Goal: Task Accomplishment & Management: Complete application form

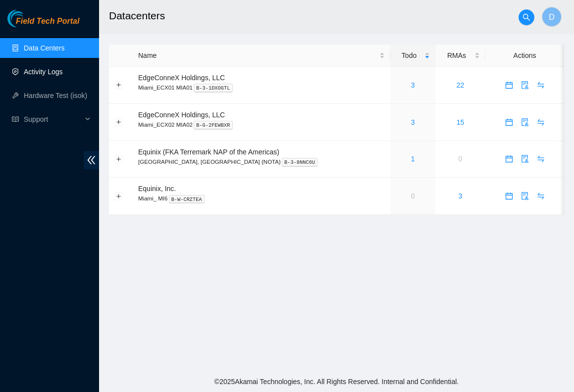
click at [49, 71] on link "Activity Logs" at bounding box center [43, 72] width 39 height 8
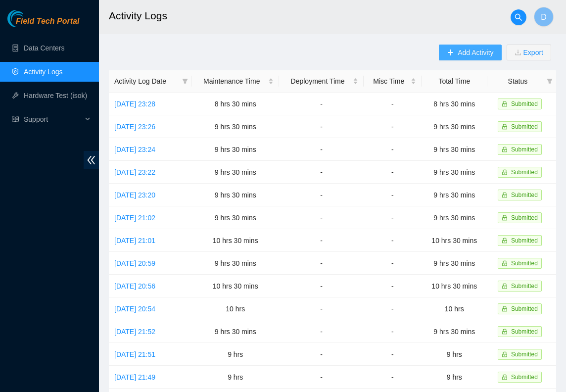
click at [473, 50] on span "Add Activity" at bounding box center [476, 52] width 36 height 11
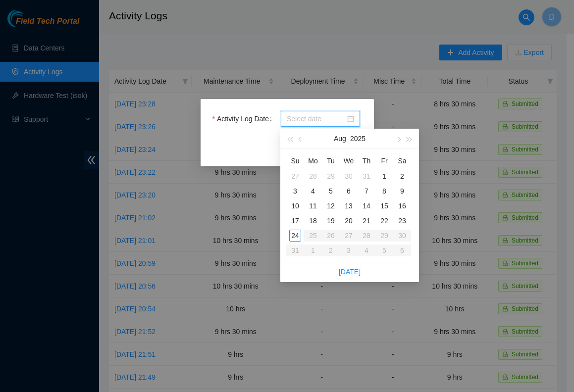
click at [310, 117] on input "Activity Log Date" at bounding box center [316, 118] width 58 height 11
type input "2025-08-18"
click at [313, 219] on div "18" at bounding box center [313, 221] width 12 height 12
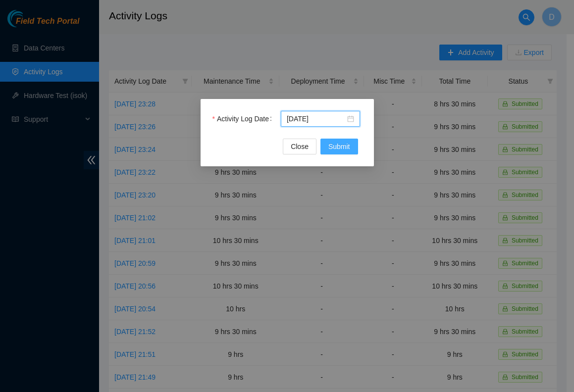
click at [337, 144] on span "Submit" at bounding box center [339, 146] width 22 height 11
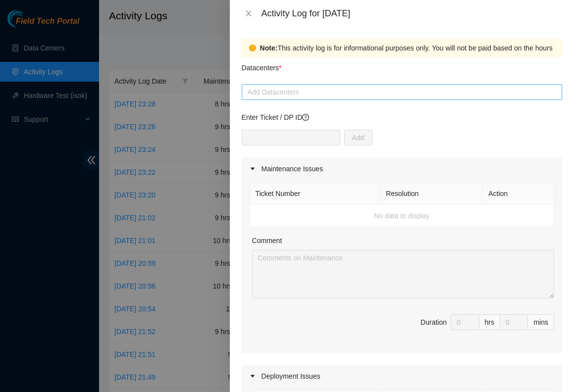
click at [297, 91] on div at bounding box center [401, 92] width 315 height 12
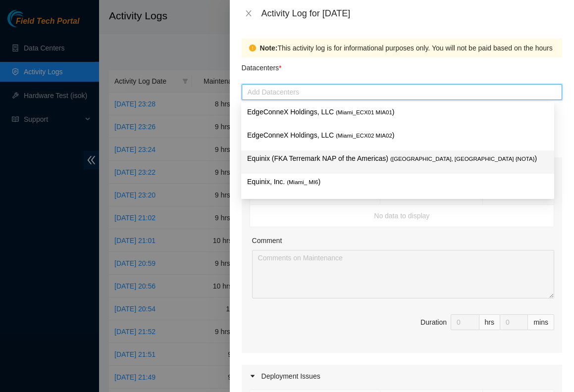
click at [298, 156] on p "Equinix (FKA Terremark NAP of the Americas) ( [GEOGRAPHIC_DATA], [GEOGRAPHIC_DA…" at bounding box center [397, 158] width 301 height 11
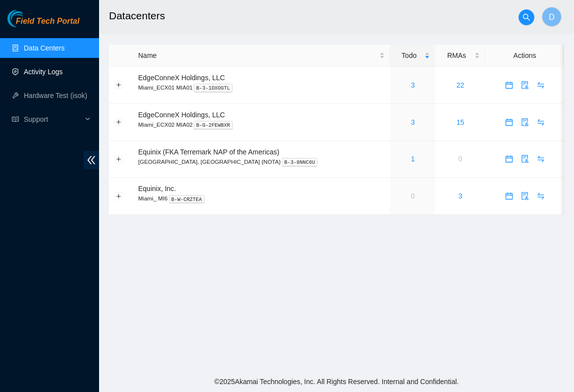
click at [43, 71] on link "Activity Logs" at bounding box center [43, 72] width 39 height 8
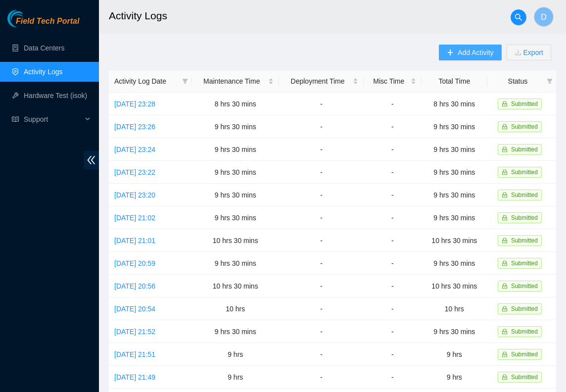
click at [477, 48] on span "Add Activity" at bounding box center [476, 52] width 36 height 11
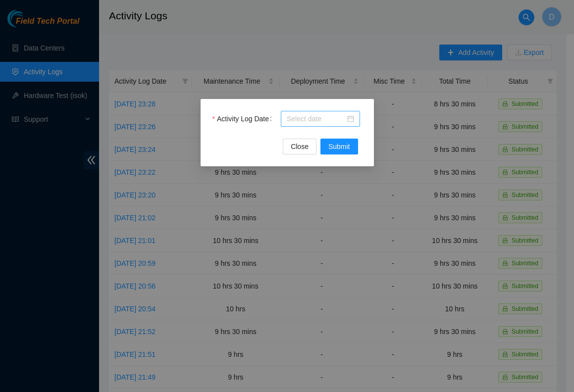
click at [352, 116] on div at bounding box center [320, 118] width 67 height 11
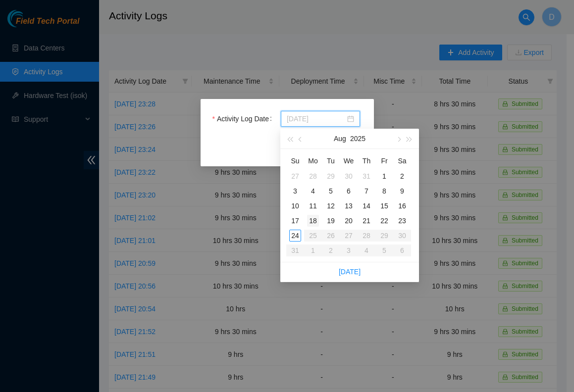
type input "2025-08-18"
click at [313, 219] on div "18" at bounding box center [313, 221] width 12 height 12
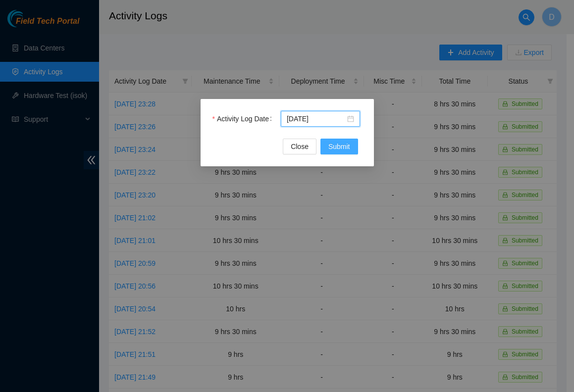
click at [337, 149] on span "Submit" at bounding box center [339, 146] width 22 height 11
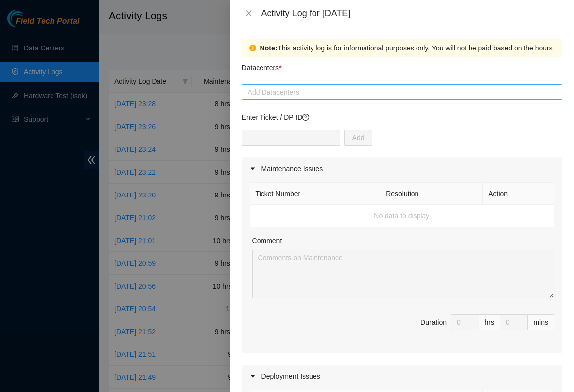
click at [283, 92] on div at bounding box center [401, 92] width 315 height 12
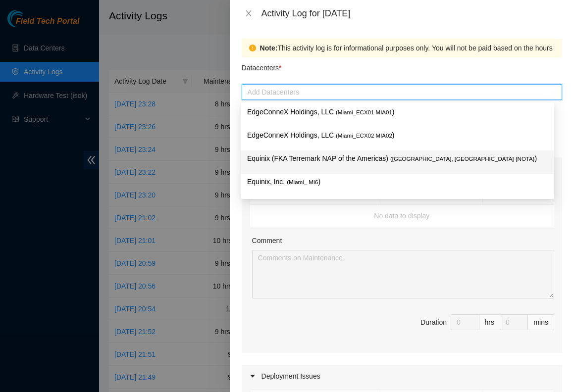
click at [370, 155] on p "Equinix (FKA Terremark NAP of the Americas) ( [GEOGRAPHIC_DATA], [GEOGRAPHIC_DA…" at bounding box center [397, 158] width 301 height 11
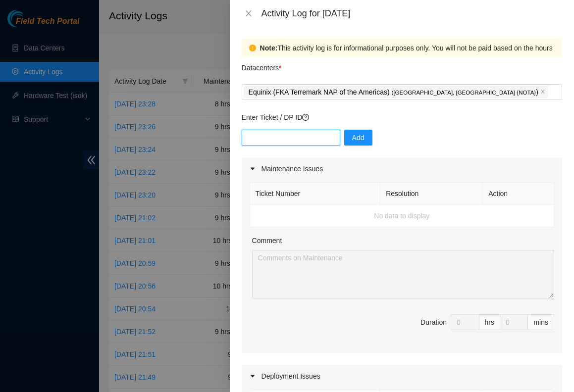
click at [290, 141] on input "text" at bounding box center [290, 138] width 98 height 16
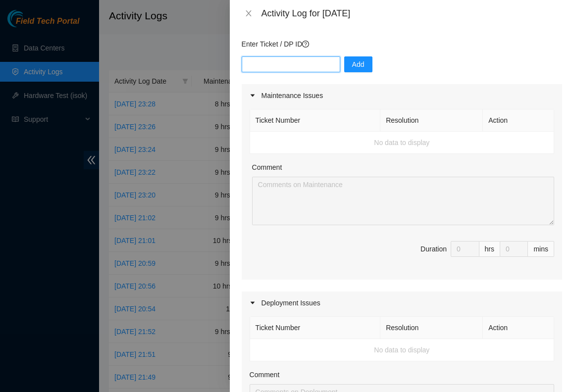
scroll to position [61, 0]
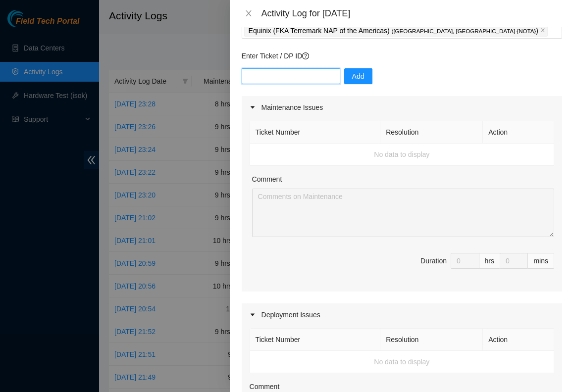
click at [298, 79] on input "text" at bounding box center [290, 76] width 98 height 16
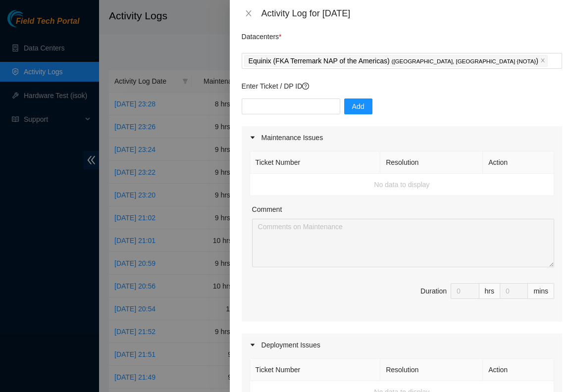
scroll to position [0, 0]
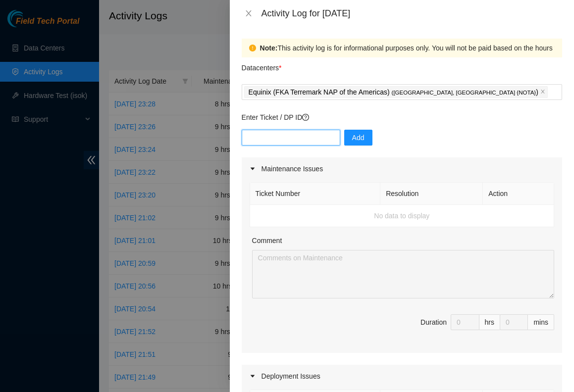
click at [260, 135] on input "text" at bounding box center [290, 138] width 98 height 16
paste input "B-V-5QRBT4G B-V-5PFS1O6 B-V-5TSR8YH B-V-5JYQT2G B-V-5TPS7UK B-V-5LML6JB B-V-5T3…"
type input "B-V-5QRBT4G B-V-5PFS1O6 B-V-5TSR8YH B-V-5JYQT2G B-V-5TPS7UK B-V-5LML6JB B-V-5T3…"
click at [352, 139] on span "Add" at bounding box center [358, 137] width 12 height 11
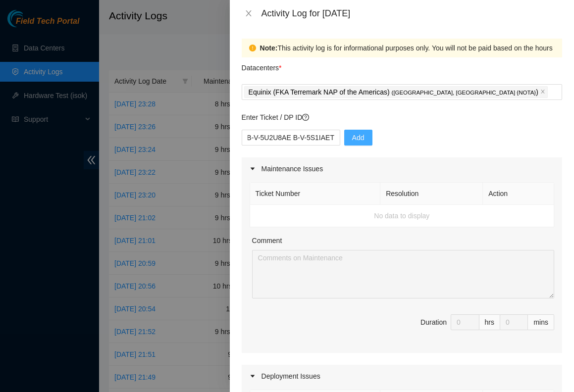
scroll to position [0, 0]
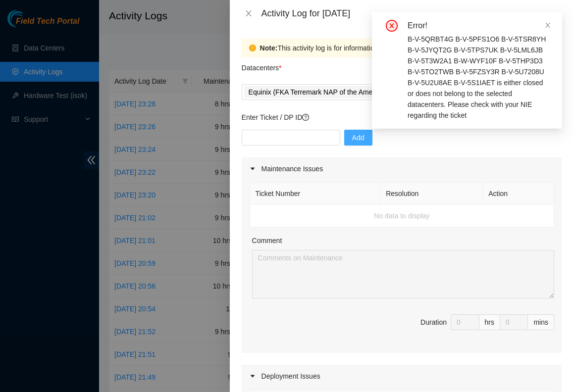
click at [486, 96] on div "B-V-5QRBT4G B-V-5PFS1O6 B-V-5TSR8YH B-V-5JYQT2G B-V-5TPS7UK B-V-5LML6JB B-V-5T3…" at bounding box center [478, 77] width 143 height 87
click at [473, 111] on div "B-V-5QRBT4G B-V-5PFS1O6 B-V-5TSR8YH B-V-5JYQT2G B-V-5TPS7UK B-V-5LML6JB B-V-5T3…" at bounding box center [478, 77] width 143 height 87
click at [469, 112] on div "B-V-5QRBT4G B-V-5PFS1O6 B-V-5TSR8YH B-V-5JYQT2G B-V-5TPS7UK B-V-5LML6JB B-V-5T3…" at bounding box center [478, 77] width 143 height 87
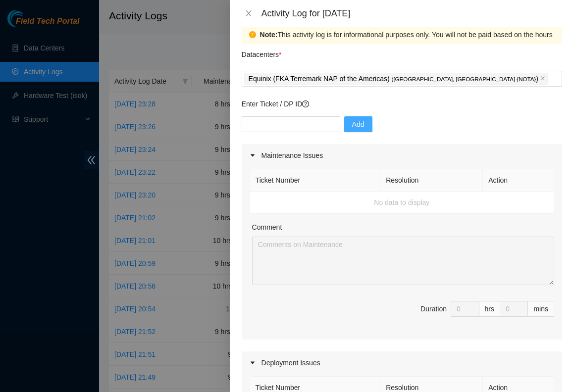
scroll to position [16, 0]
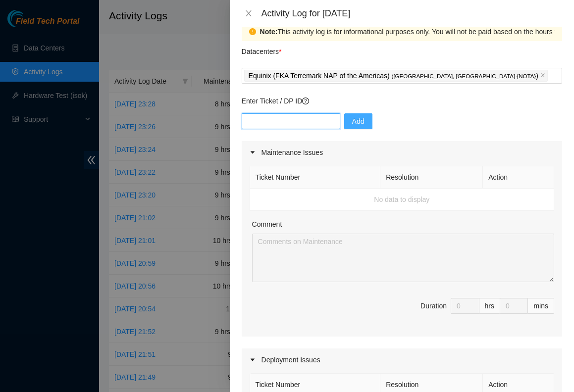
click at [279, 121] on input "text" at bounding box center [290, 121] width 98 height 16
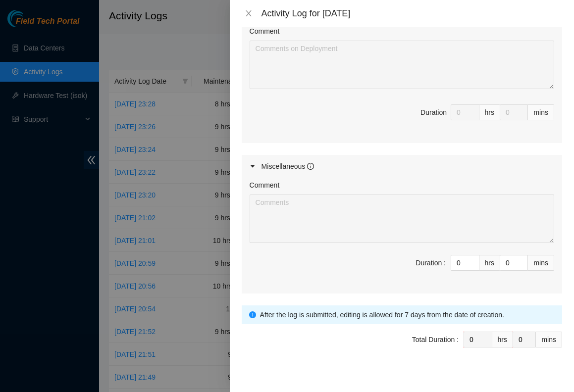
scroll to position [419, 0]
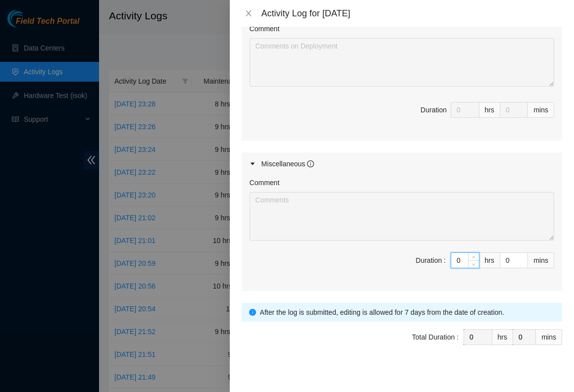
click at [451, 261] on input "0" at bounding box center [465, 260] width 28 height 15
type input "10"
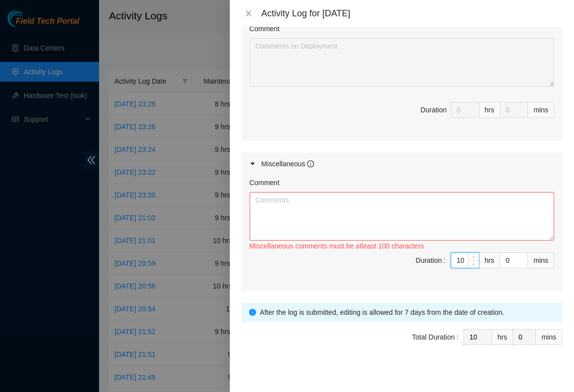
type input "10"
click at [314, 200] on textarea "Comment" at bounding box center [401, 216] width 304 height 48
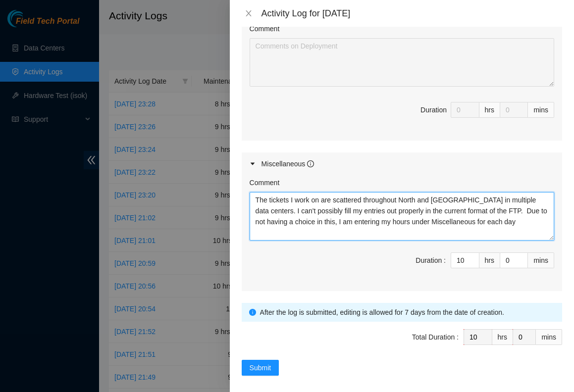
click at [277, 213] on textarea "The tickets I work on are scattered throughout North and South America in multi…" at bounding box center [401, 216] width 304 height 48
click at [278, 210] on textarea "The tickets I work on are scattered throughout North and South America in multi…" at bounding box center [401, 216] width 304 height 48
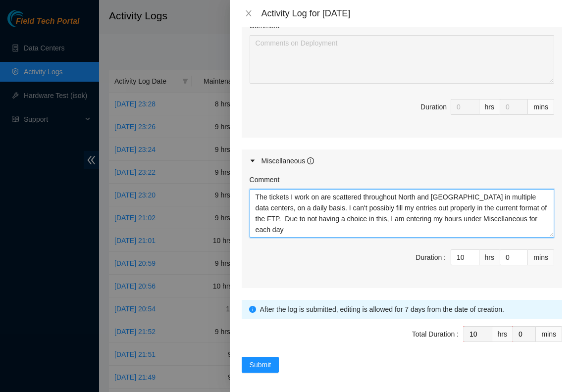
scroll to position [427, 0]
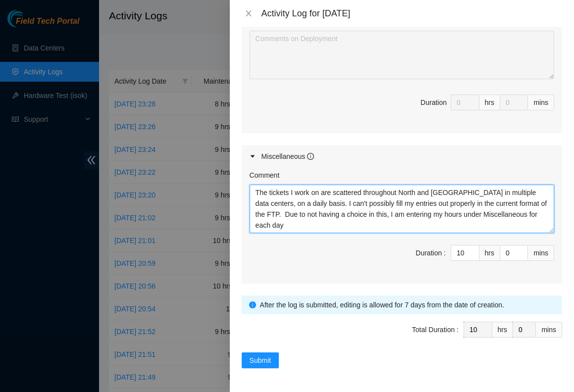
click at [371, 224] on textarea "The tickets I work on are scattered throughout North and South America in multi…" at bounding box center [401, 209] width 304 height 48
paste textarea "B-V-5U7208U FABRIC-EWR4 NetEng-DWDM FPU light levels out of range (LGA20) Alert…"
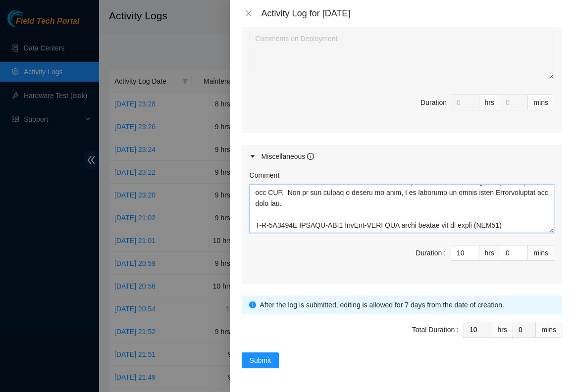
scroll to position [5048, 0]
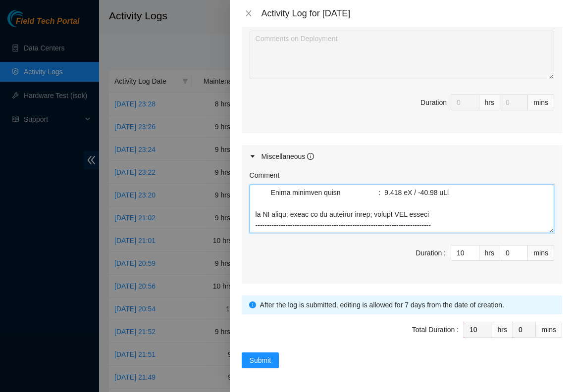
click at [465, 203] on textarea "Comment" at bounding box center [401, 209] width 304 height 48
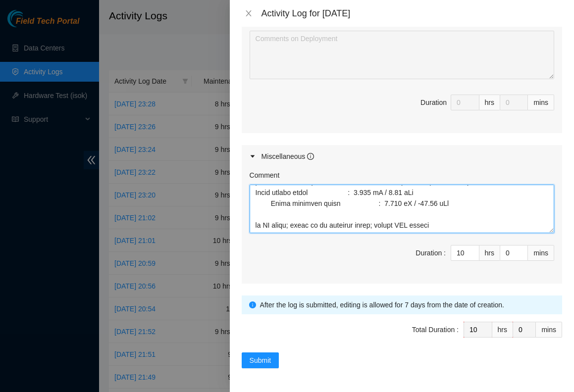
scroll to position [5040, 0]
type textarea "The tickets I work on are scattered throughout North and South America in multi…"
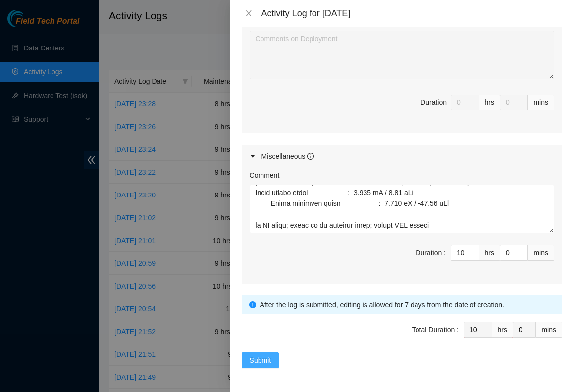
click at [255, 359] on span "Submit" at bounding box center [260, 360] width 22 height 11
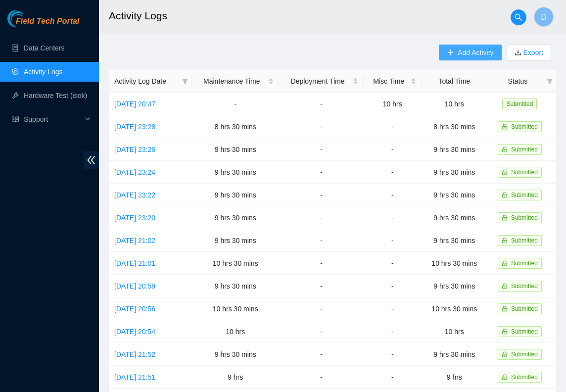
click at [462, 51] on span "Add Activity" at bounding box center [476, 52] width 36 height 11
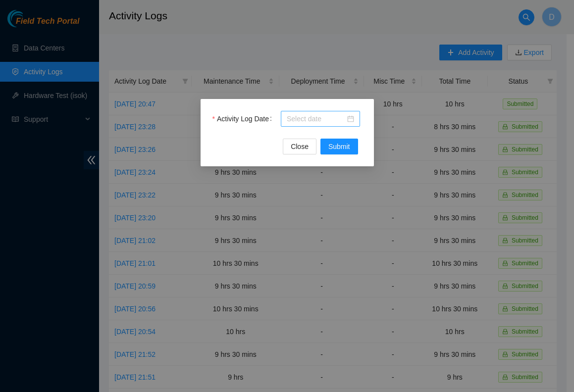
click at [351, 120] on div at bounding box center [320, 118] width 67 height 11
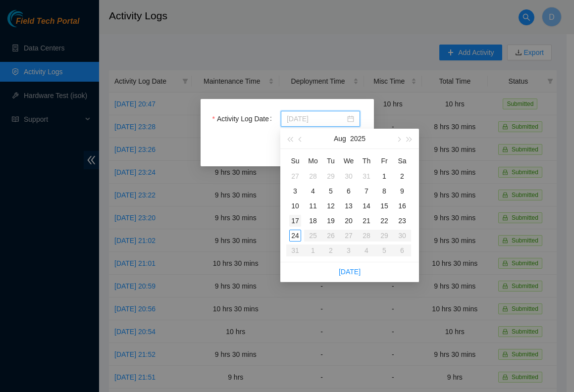
type input "2025-08-17"
type input "[DATE]"
click at [331, 219] on div "19" at bounding box center [331, 221] width 12 height 12
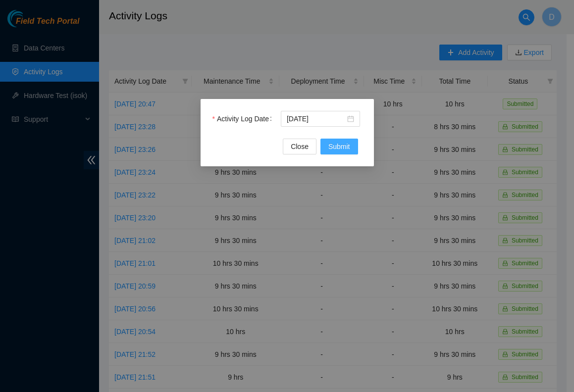
click at [342, 147] on span "Submit" at bounding box center [339, 146] width 22 height 11
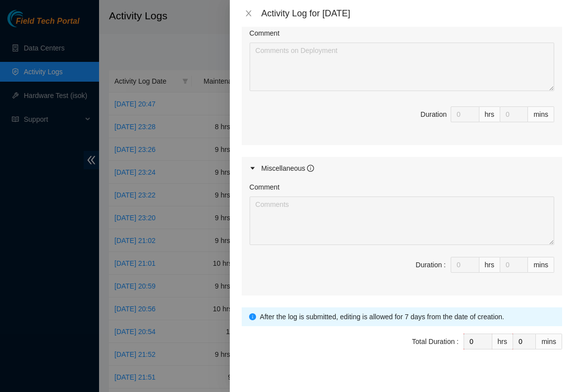
scroll to position [427, 0]
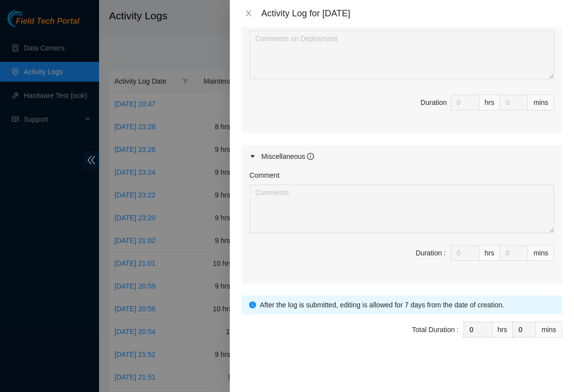
click at [345, 251] on span "Duration : 0 hrs 0 mins" at bounding box center [401, 259] width 304 height 28
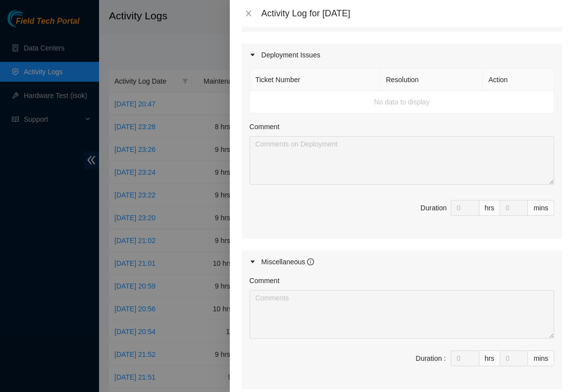
scroll to position [345, 0]
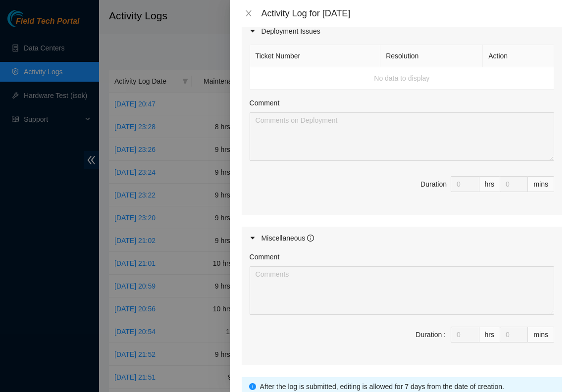
click at [485, 335] on div "hrs" at bounding box center [489, 335] width 21 height 16
click at [528, 334] on div "mins" at bounding box center [541, 335] width 26 height 16
click at [277, 239] on div "Miscellaneous" at bounding box center [287, 238] width 53 height 11
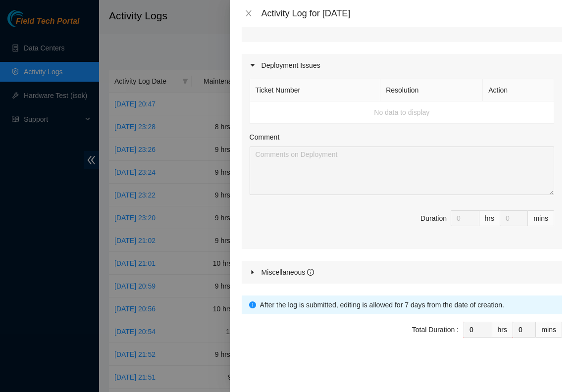
scroll to position [311, 0]
click at [253, 271] on icon "caret-right" at bounding box center [252, 272] width 6 height 6
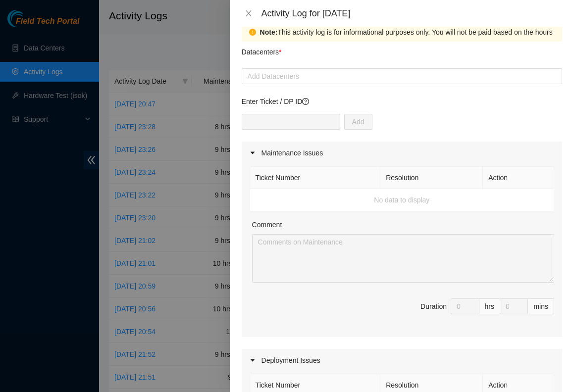
scroll to position [0, 0]
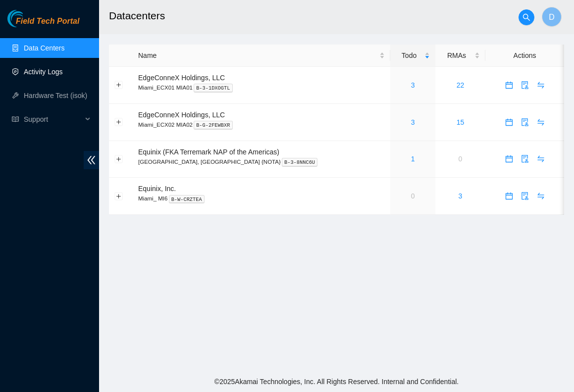
click at [50, 68] on link "Activity Logs" at bounding box center [43, 72] width 39 height 8
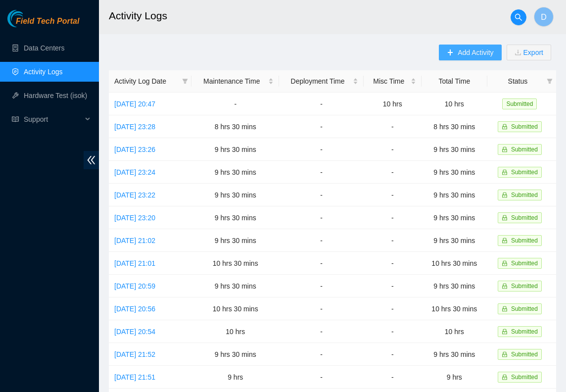
click at [470, 49] on span "Add Activity" at bounding box center [476, 52] width 36 height 11
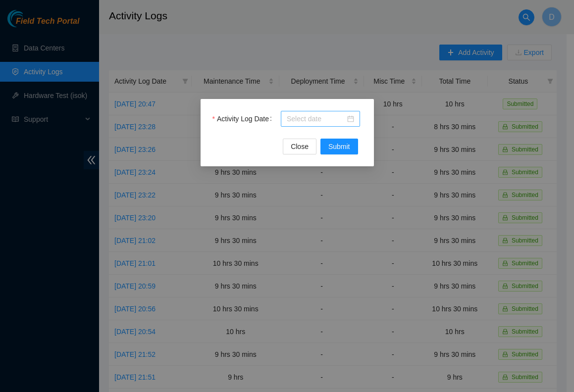
click at [331, 119] on input "Activity Log Date" at bounding box center [316, 118] width 58 height 11
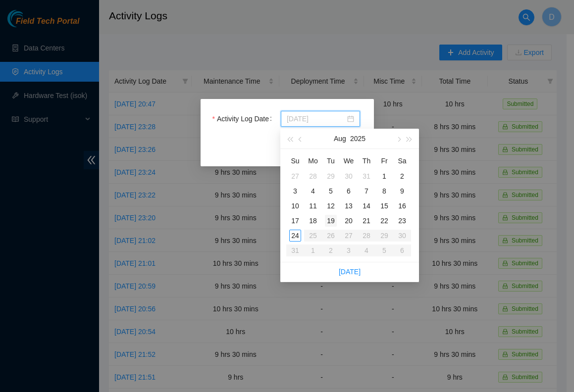
type input "[DATE]"
click at [333, 222] on div "19" at bounding box center [331, 221] width 12 height 12
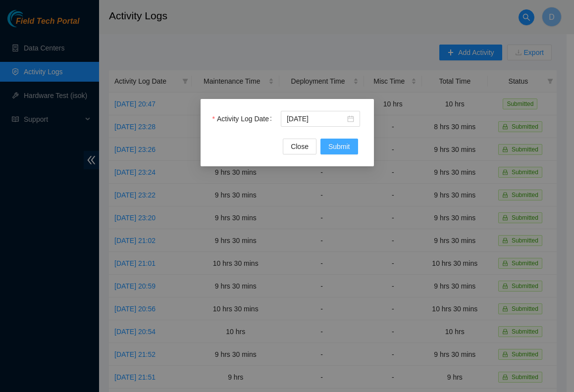
click at [342, 145] on span "Submit" at bounding box center [339, 146] width 22 height 11
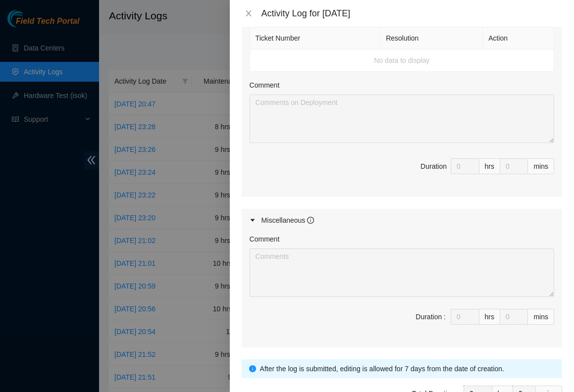
scroll to position [427, 0]
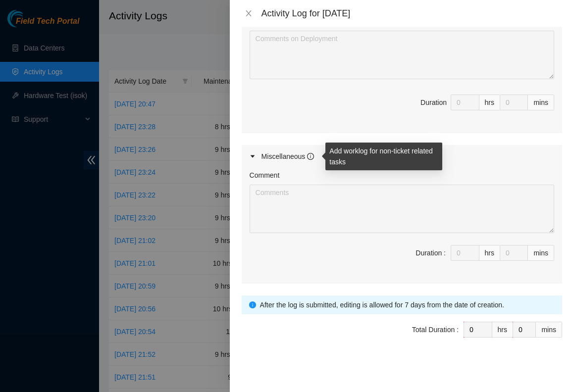
click at [312, 157] on icon "info-circle" at bounding box center [310, 156] width 7 height 7
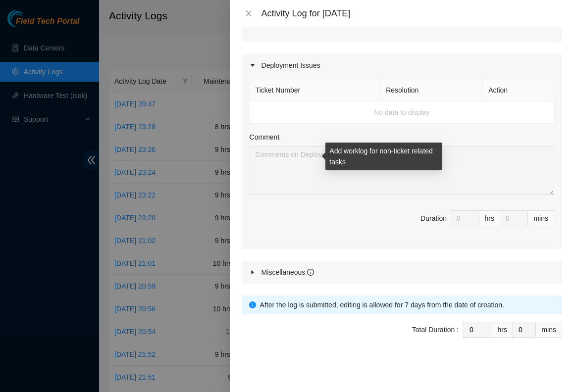
scroll to position [311, 0]
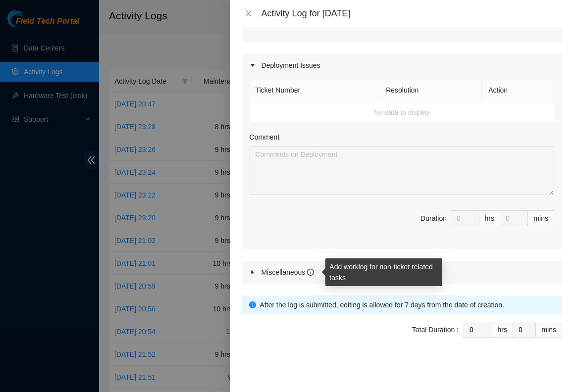
click at [312, 271] on icon "info-circle" at bounding box center [310, 272] width 7 height 7
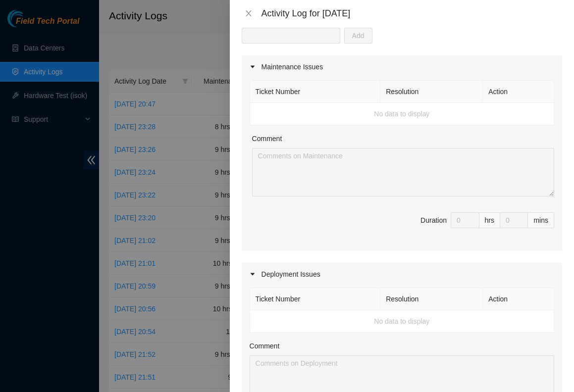
scroll to position [0, 0]
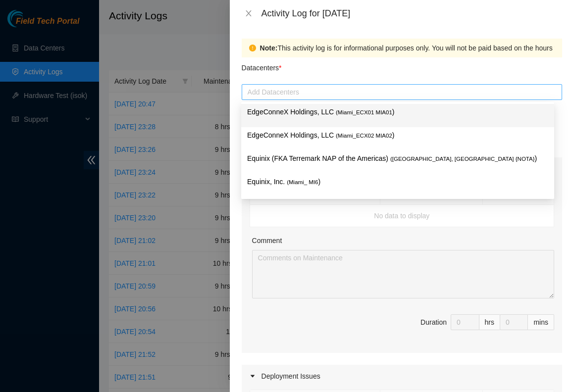
click at [289, 94] on div at bounding box center [401, 92] width 315 height 12
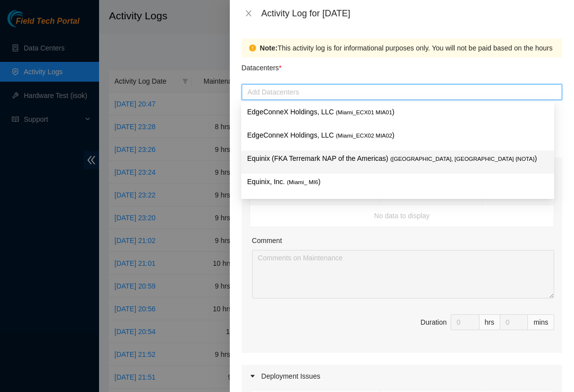
click at [336, 158] on p "Equinix (FKA Terremark NAP of the Americas) ( [GEOGRAPHIC_DATA], [GEOGRAPHIC_DA…" at bounding box center [397, 158] width 301 height 11
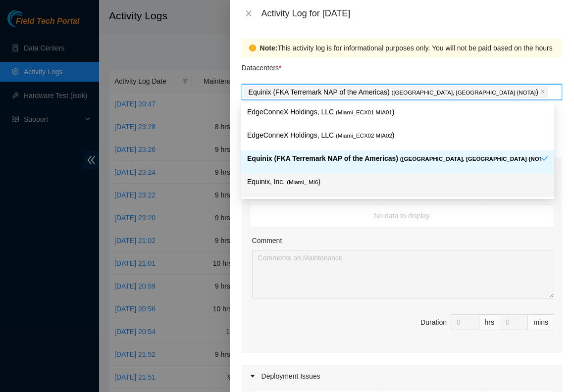
drag, startPoint x: 424, startPoint y: 176, endPoint x: 445, endPoint y: 175, distance: 21.8
click at [445, 176] on p "Equinix, Inc. ( Miami_ MI6 )" at bounding box center [397, 181] width 301 height 11
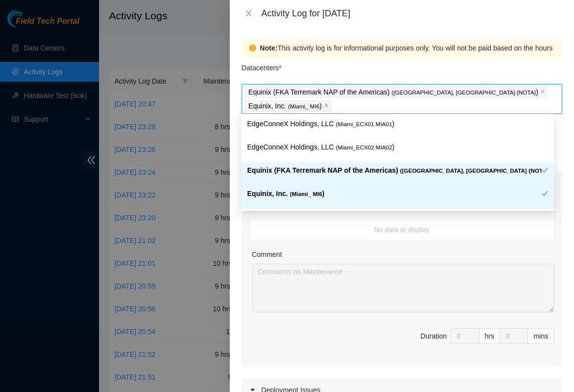
click at [390, 325] on div "Ticket Number Resolution Action No data to display Comment Duration 0 hrs 0 mins" at bounding box center [401, 280] width 320 height 173
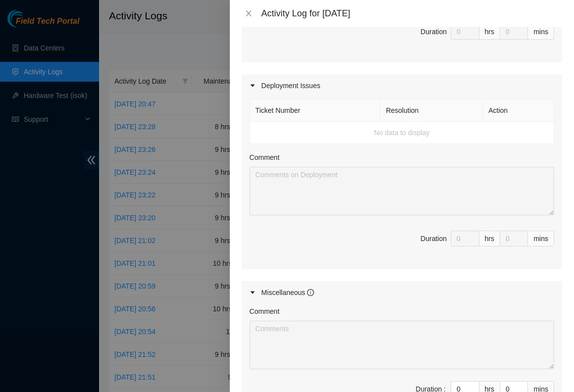
scroll to position [308, 0]
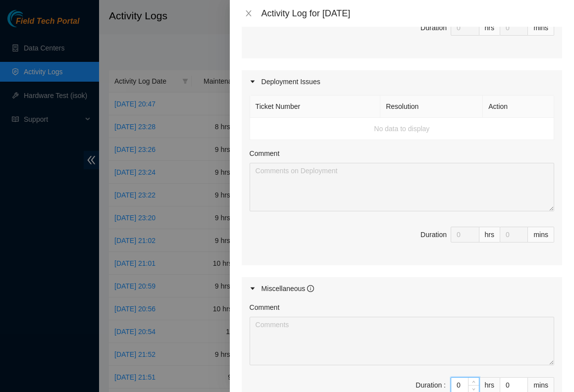
click at [451, 383] on input "0" at bounding box center [465, 385] width 28 height 15
type input "10"
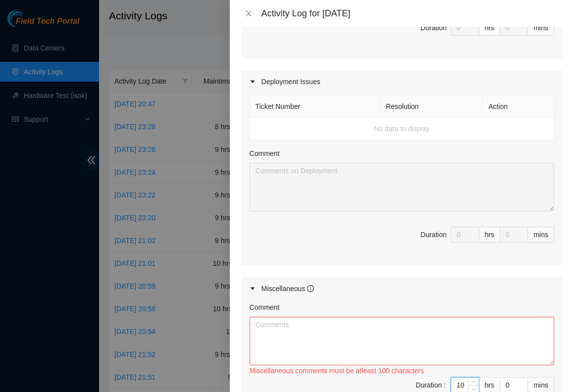
type input "10"
click at [375, 250] on span "Duration 0 hrs 0 mins" at bounding box center [401, 241] width 304 height 28
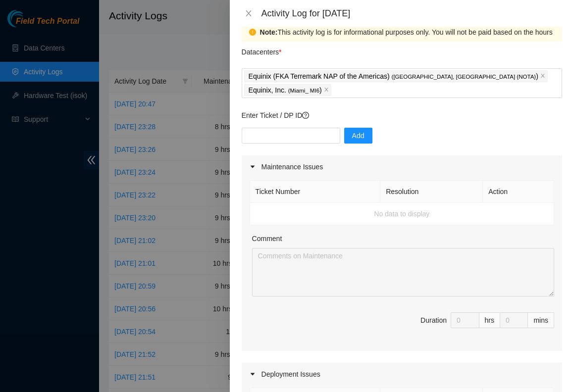
scroll to position [11, 0]
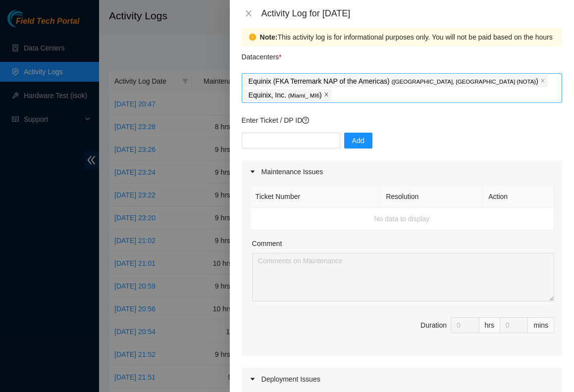
click at [329, 92] on icon "close" at bounding box center [326, 94] width 5 height 5
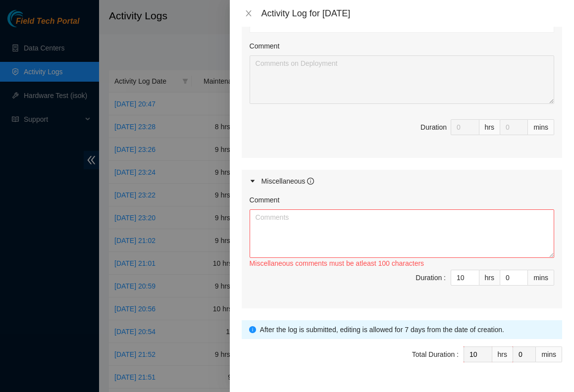
scroll to position [427, 0]
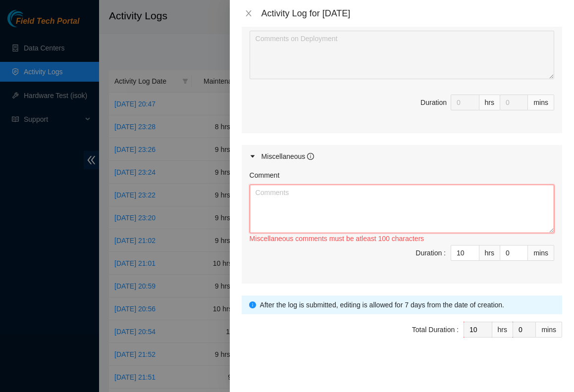
click at [375, 211] on textarea "Comment" at bounding box center [401, 209] width 304 height 48
click at [258, 195] on textarea "Comment" at bounding box center [401, 209] width 304 height 48
paste textarea "The tickets I work on are scattered throughout North and [GEOGRAPHIC_DATA] and …"
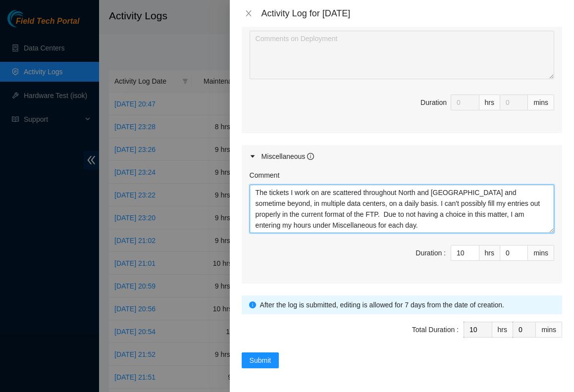
scroll to position [19, 0]
paste textarea "B-V-5QRBT4G r52101 SDN-RIO1f Invalid RIDS Sensor Status on Secure Rack ESSL [r5…"
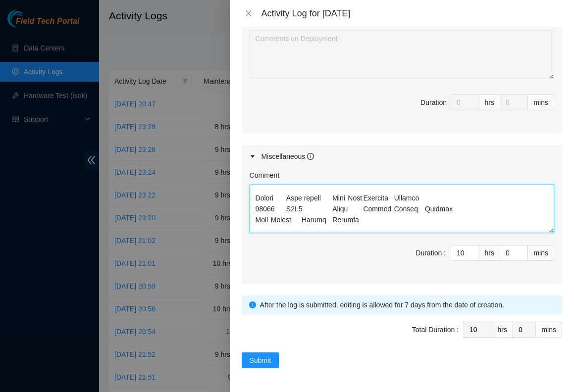
scroll to position [4442, 0]
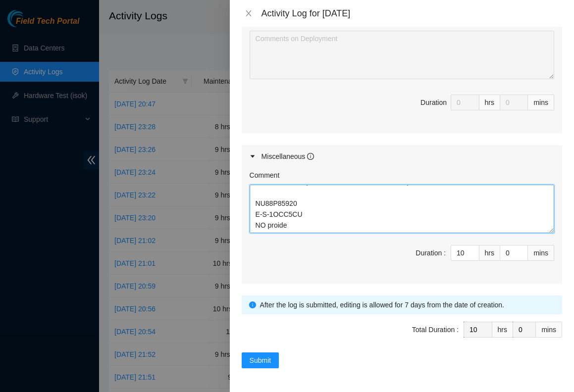
type textarea "The tickets I work on are scattered throughout North and South America and some…"
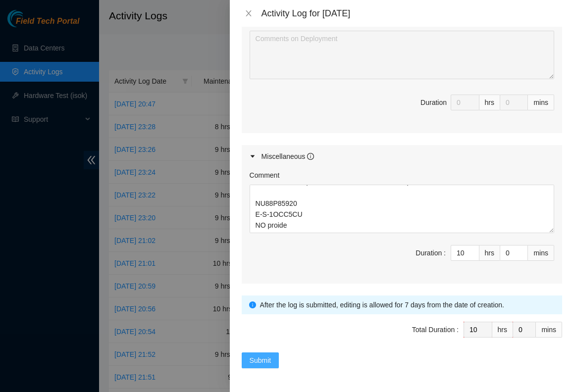
click at [268, 361] on span "Submit" at bounding box center [260, 360] width 22 height 11
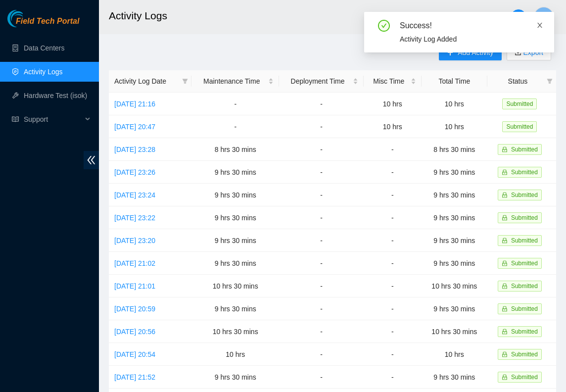
click at [538, 25] on icon "close" at bounding box center [539, 25] width 7 height 7
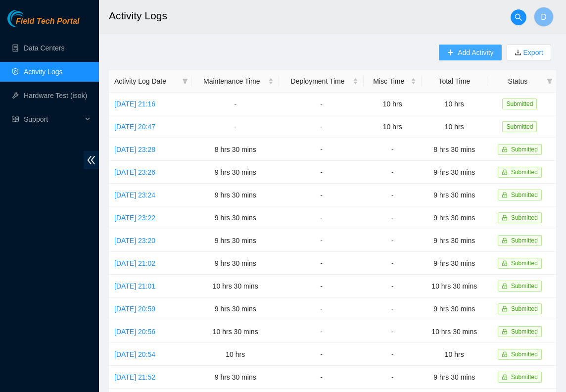
click at [465, 50] on span "Add Activity" at bounding box center [476, 52] width 36 height 11
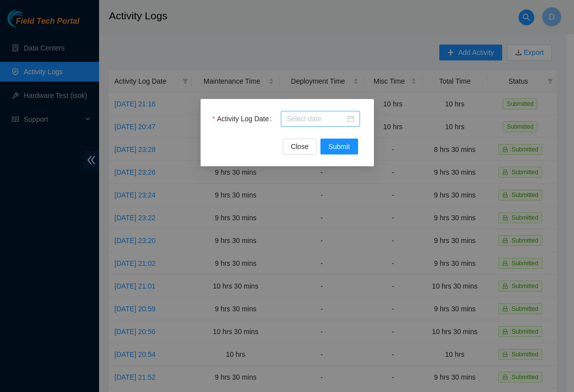
click at [350, 117] on div at bounding box center [320, 118] width 67 height 11
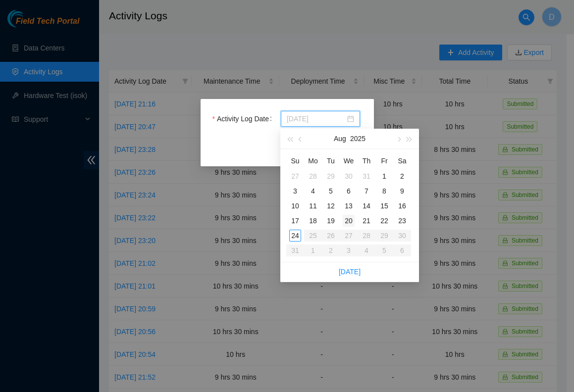
type input "[DATE]"
click at [351, 220] on div "20" at bounding box center [348, 221] width 12 height 12
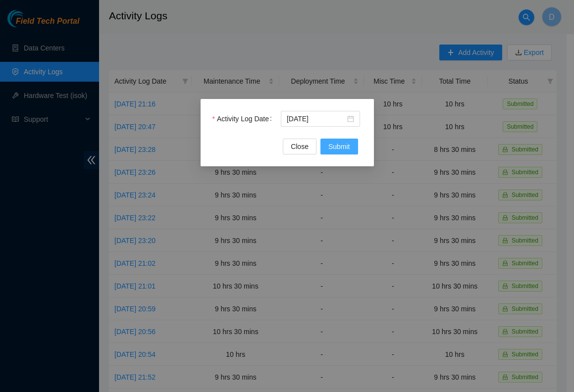
click at [344, 144] on span "Submit" at bounding box center [339, 146] width 22 height 11
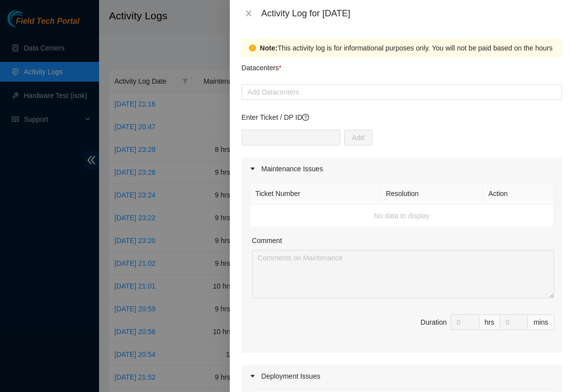
scroll to position [0, 0]
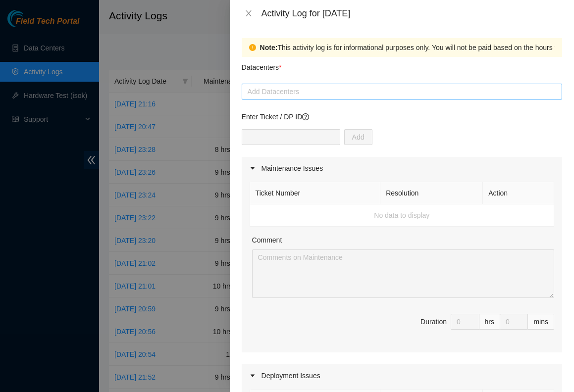
click at [374, 97] on div at bounding box center [401, 92] width 315 height 12
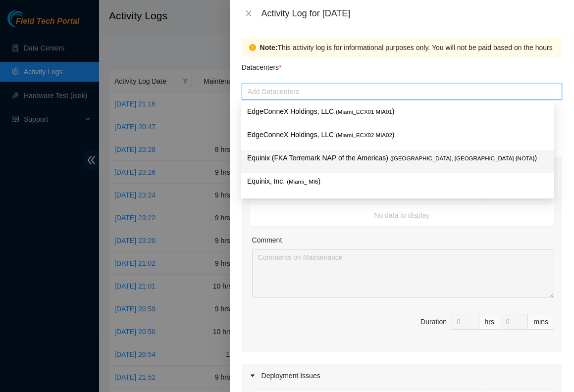
click at [394, 159] on span "( [GEOGRAPHIC_DATA], [GEOGRAPHIC_DATA] {NOTA}" at bounding box center [462, 158] width 144 height 6
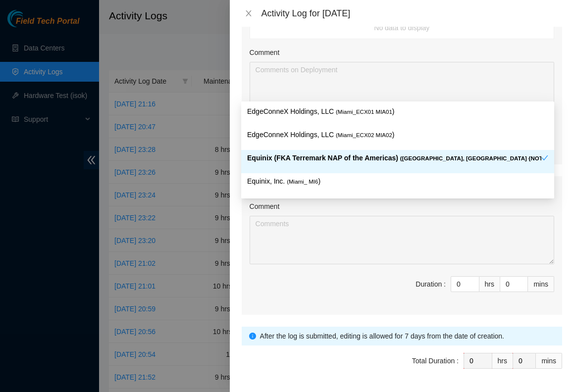
scroll to position [390, 0]
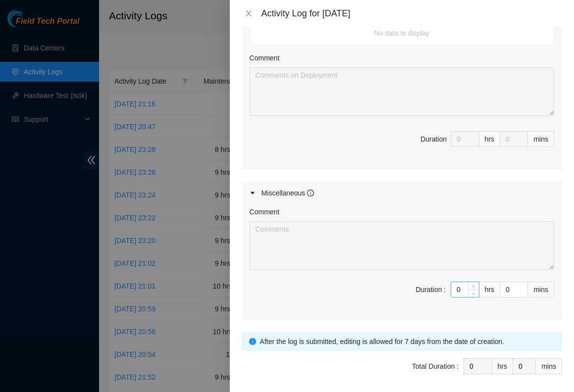
click at [451, 290] on input "0" at bounding box center [465, 289] width 28 height 15
type input "10"
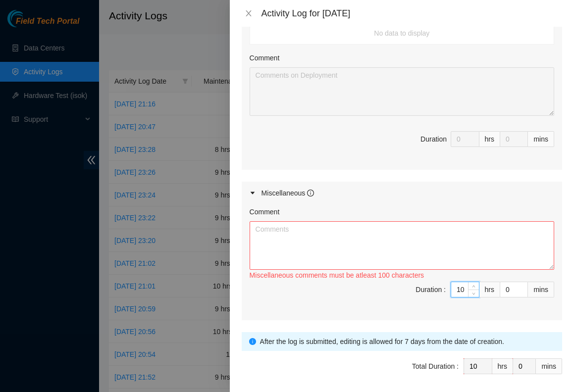
type input "10"
type input "3"
type input "30"
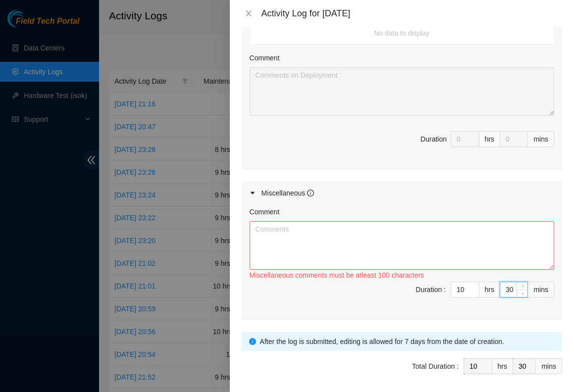
type input "30"
click at [317, 229] on textarea "Comment" at bounding box center [401, 245] width 304 height 48
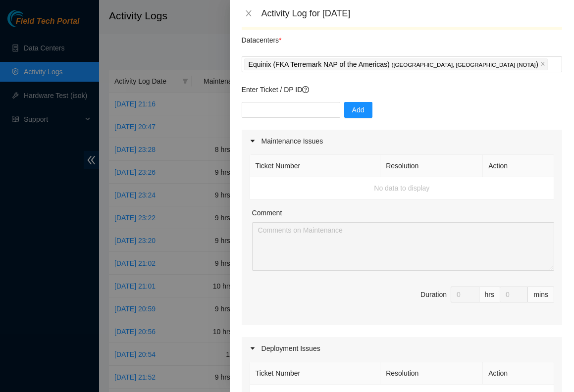
scroll to position [0, 0]
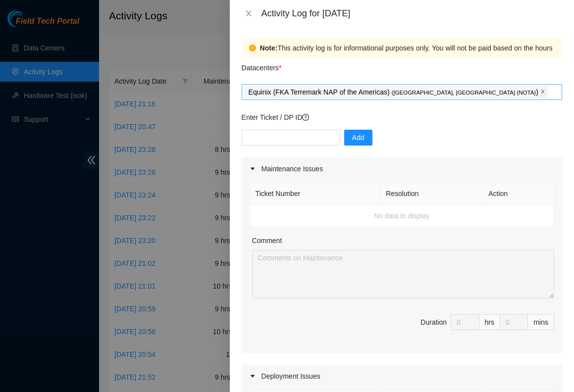
click at [540, 93] on icon "close" at bounding box center [542, 91] width 5 height 5
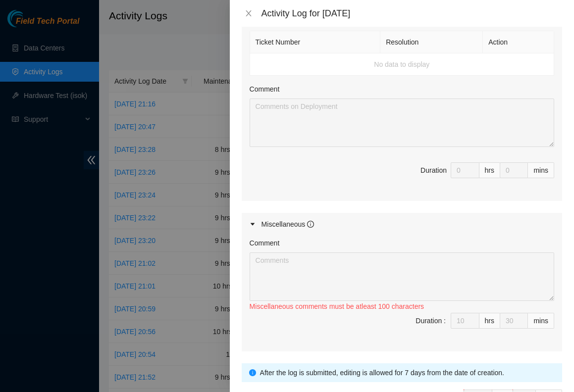
scroll to position [427, 0]
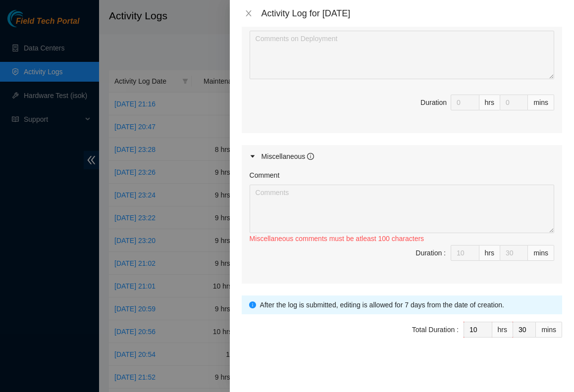
click at [252, 157] on icon "caret-right" at bounding box center [252, 156] width 4 height 2
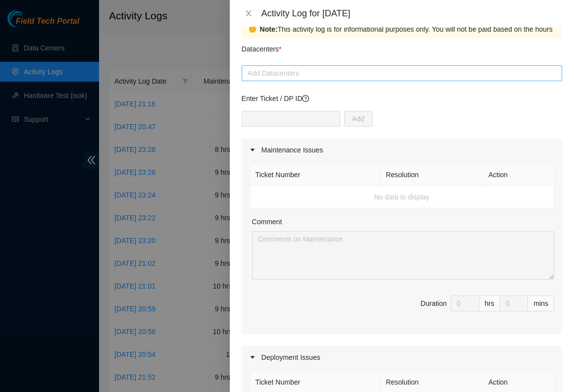
scroll to position [0, 0]
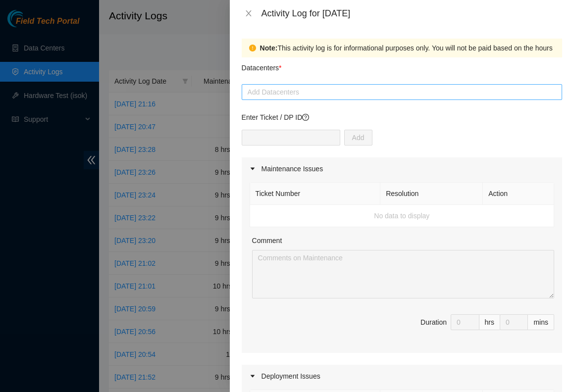
click at [318, 88] on div at bounding box center [401, 92] width 315 height 12
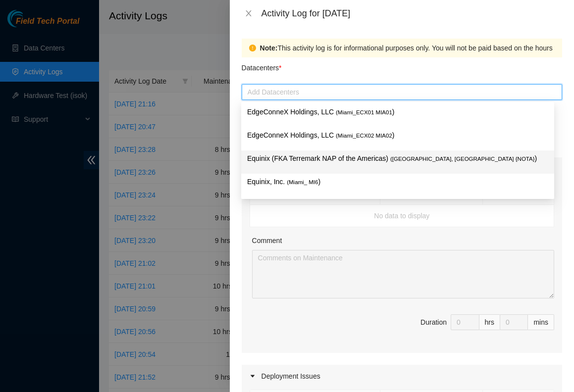
click at [388, 157] on p "Equinix (FKA Terremark NAP of the Americas) ( [GEOGRAPHIC_DATA], [GEOGRAPHIC_DA…" at bounding box center [397, 158] width 301 height 11
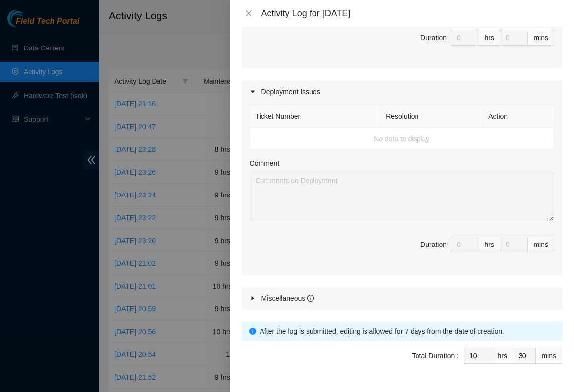
scroll to position [285, 0]
click at [252, 299] on icon "caret-right" at bounding box center [252, 298] width 6 height 6
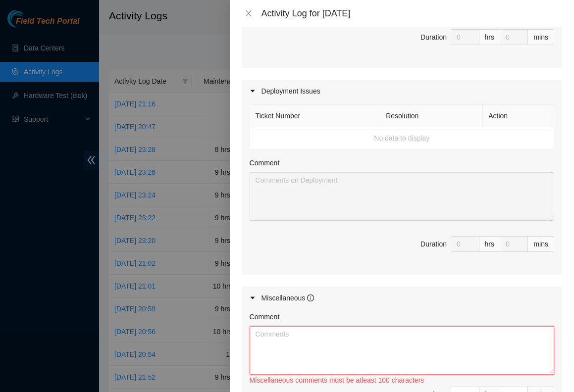
click at [291, 339] on textarea "Comment" at bounding box center [401, 350] width 304 height 48
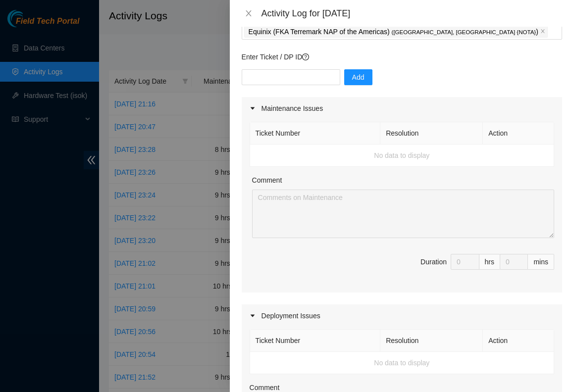
scroll to position [0, 0]
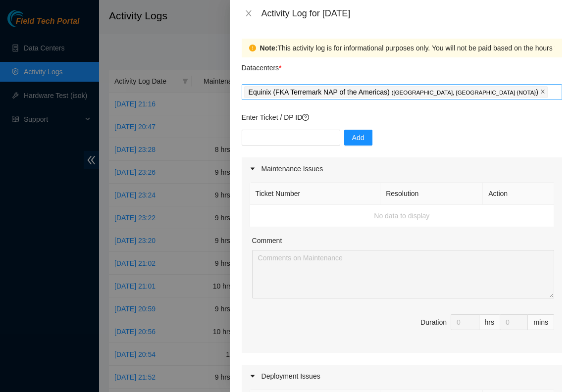
click at [540, 94] on icon "close" at bounding box center [542, 91] width 5 height 5
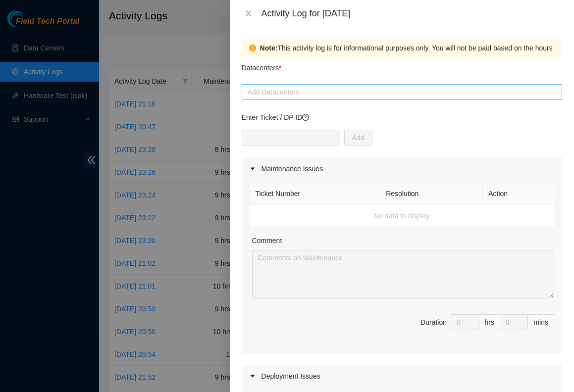
click at [336, 94] on div at bounding box center [401, 92] width 315 height 12
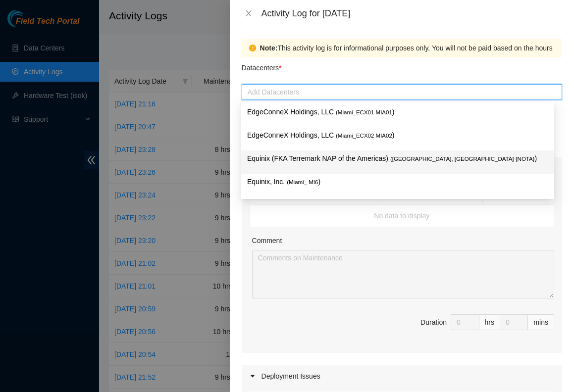
click at [394, 161] on span "( [GEOGRAPHIC_DATA], [GEOGRAPHIC_DATA] {NOTA}" at bounding box center [462, 159] width 144 height 6
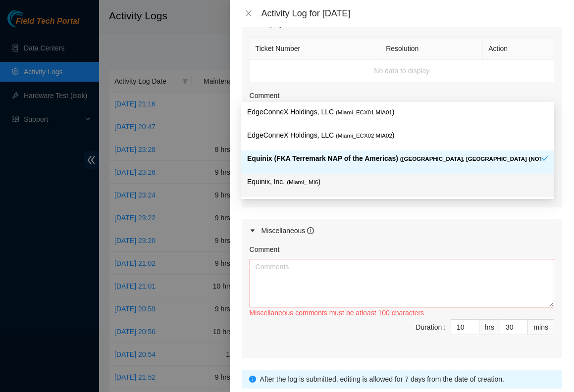
scroll to position [353, 0]
click at [414, 268] on textarea "Comment" at bounding box center [401, 282] width 304 height 48
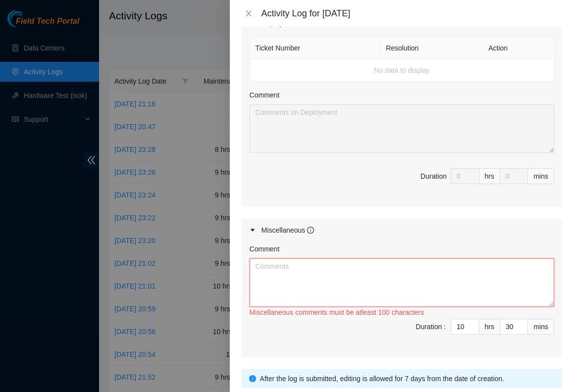
click at [299, 267] on textarea "Comment" at bounding box center [401, 282] width 304 height 48
paste textarea "The tickets I work on are scattered throughout North and [GEOGRAPHIC_DATA] and …"
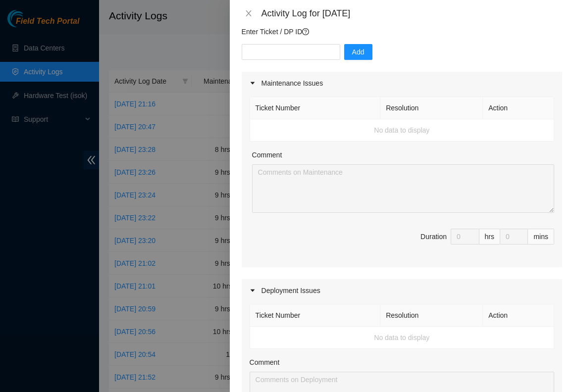
scroll to position [0, 0]
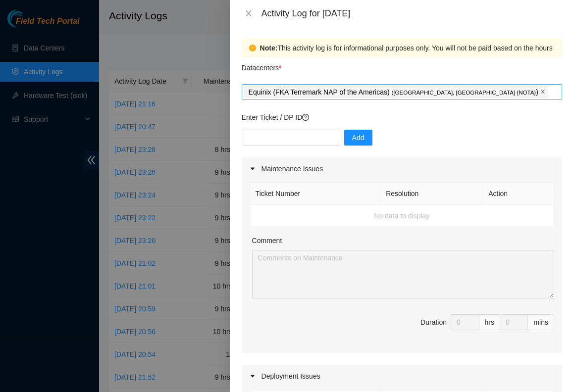
click at [540, 93] on icon "close" at bounding box center [541, 91] width 3 height 3
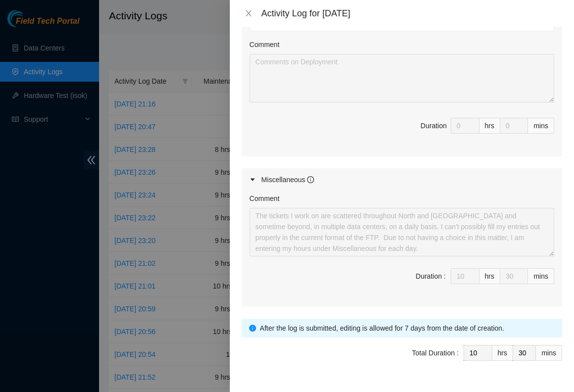
scroll to position [409, 0]
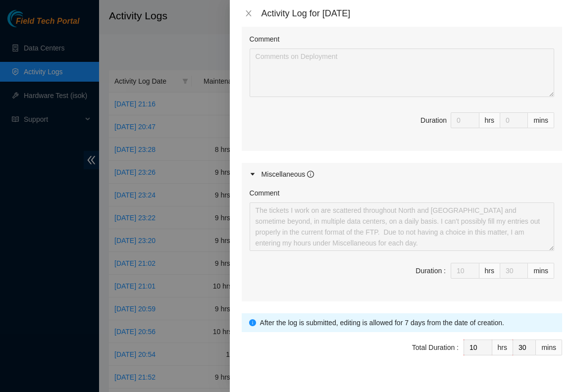
click at [440, 159] on div "Maintenance Issues Ticket Number Resolution Action No data to display Comment D…" at bounding box center [401, 25] width 320 height 553
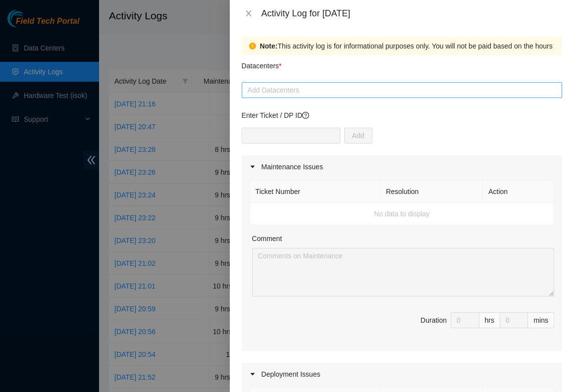
scroll to position [0, 0]
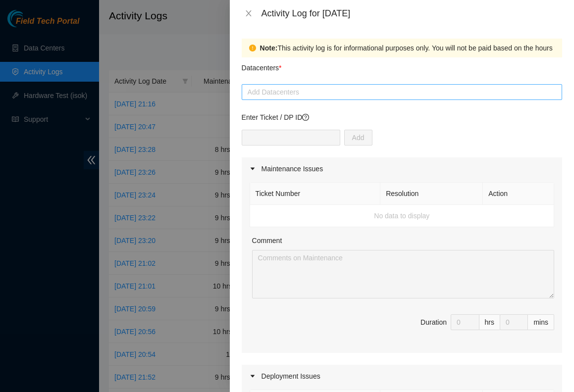
click at [329, 96] on div at bounding box center [401, 92] width 315 height 12
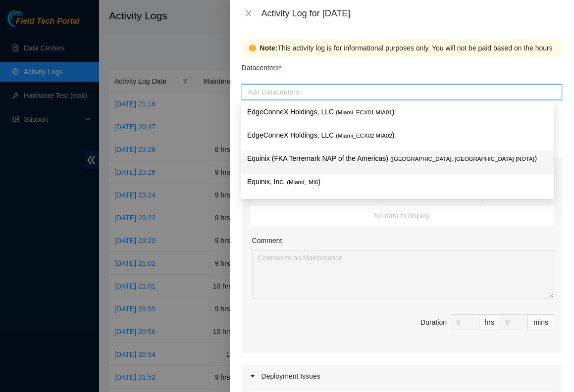
click at [432, 159] on span "( [GEOGRAPHIC_DATA], [GEOGRAPHIC_DATA] {NOTA}" at bounding box center [462, 159] width 144 height 6
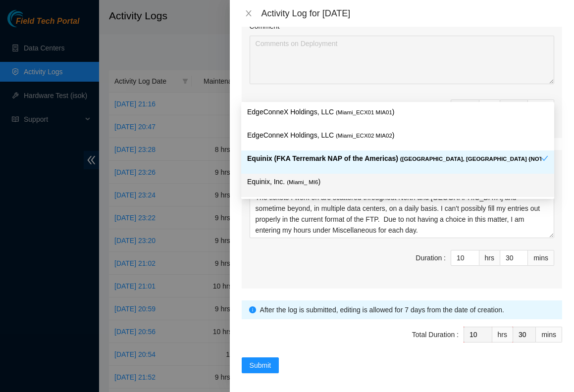
scroll to position [426, 0]
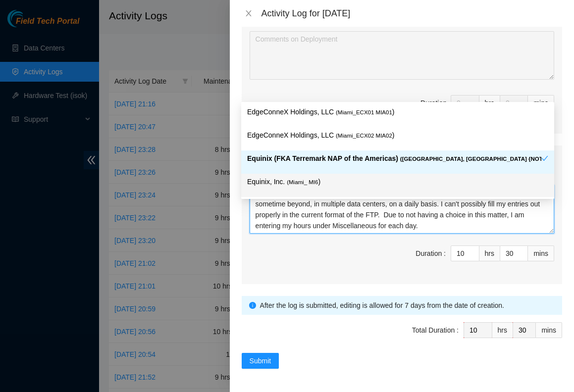
click at [369, 221] on textarea "The tickets I work on are scattered throughout North and [GEOGRAPHIC_DATA] and …" at bounding box center [401, 209] width 304 height 48
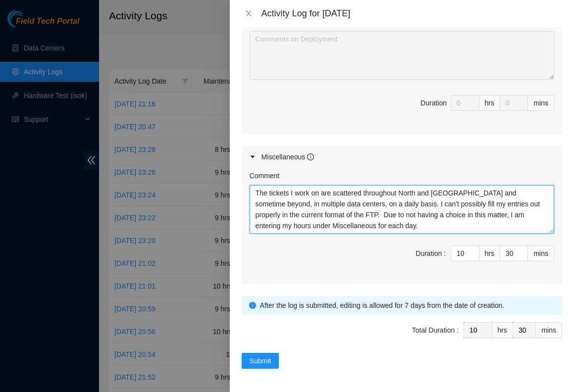
paste textarea "L-I-1D0SITA CONSEC-ADI ELIT s63539 DOEIUS-TEMp Incidi utlabo etd magnaaliq en a…"
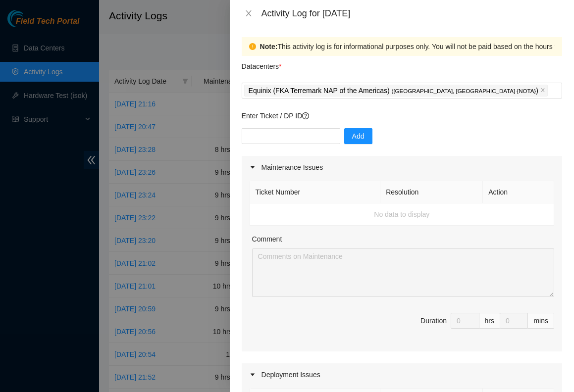
scroll to position [0, 0]
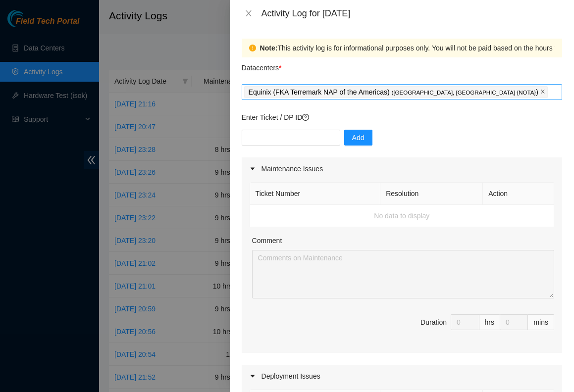
click at [540, 93] on icon "close" at bounding box center [542, 91] width 5 height 5
type textarea "The tickets I work on are scattered throughout North and South America and some…"
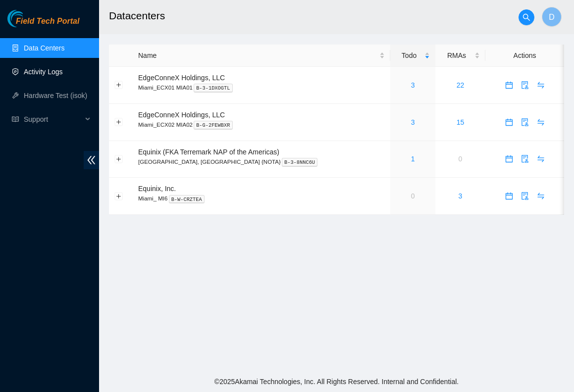
click at [39, 71] on link "Activity Logs" at bounding box center [43, 72] width 39 height 8
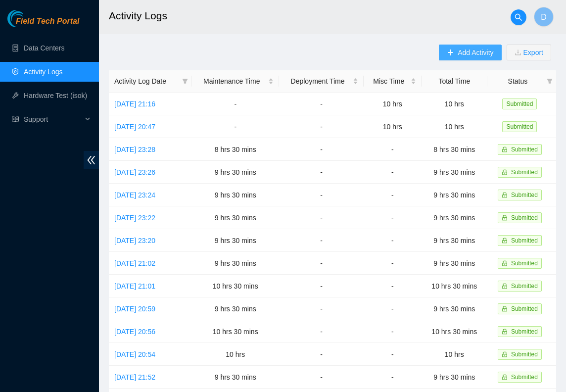
click at [460, 51] on span "Add Activity" at bounding box center [476, 52] width 36 height 11
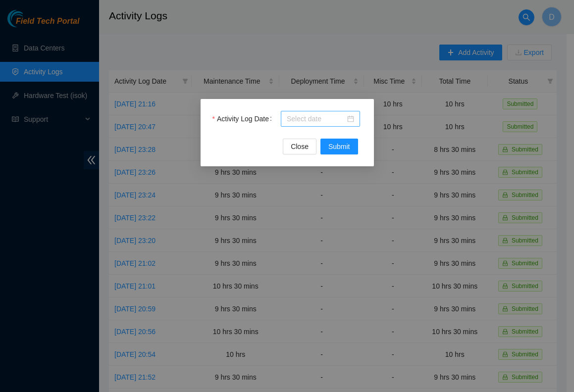
click at [352, 119] on div at bounding box center [320, 118] width 67 height 11
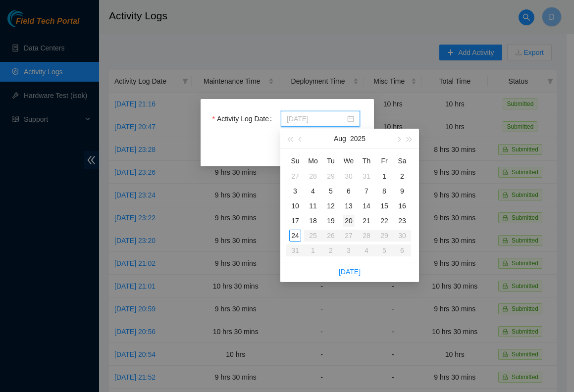
type input "[DATE]"
click at [349, 221] on div "20" at bounding box center [348, 221] width 12 height 12
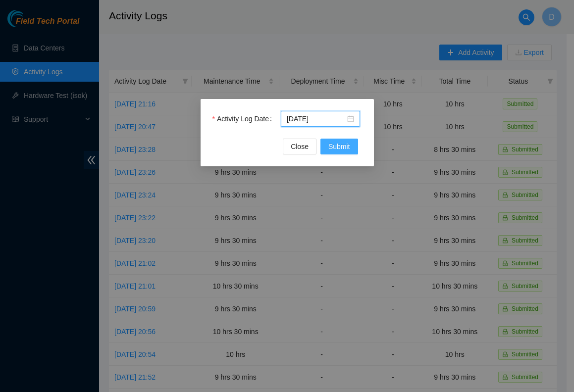
click at [340, 146] on span "Submit" at bounding box center [339, 146] width 22 height 11
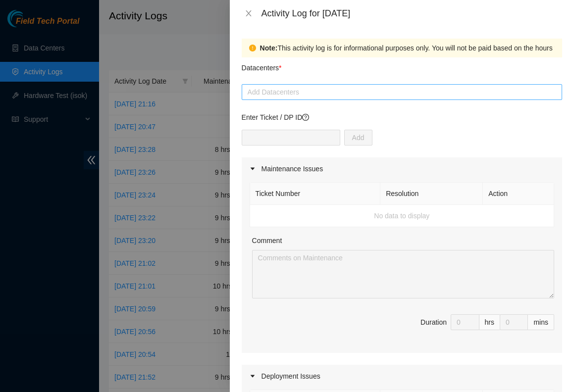
click at [329, 91] on div at bounding box center [401, 92] width 315 height 12
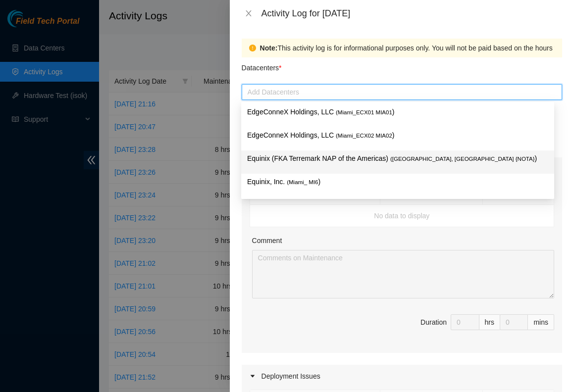
click at [334, 157] on p "Equinix (FKA Terremark NAP of the Americas) ( [GEOGRAPHIC_DATA], [GEOGRAPHIC_DA…" at bounding box center [397, 158] width 301 height 11
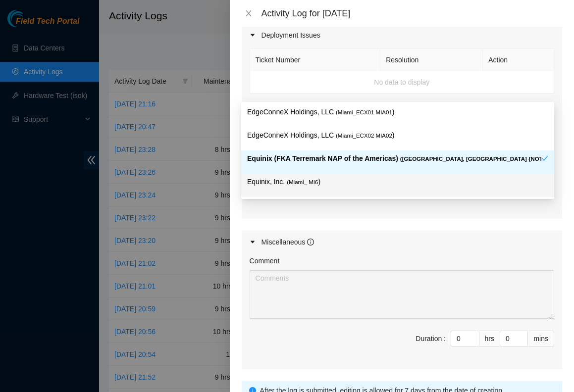
scroll to position [344, 0]
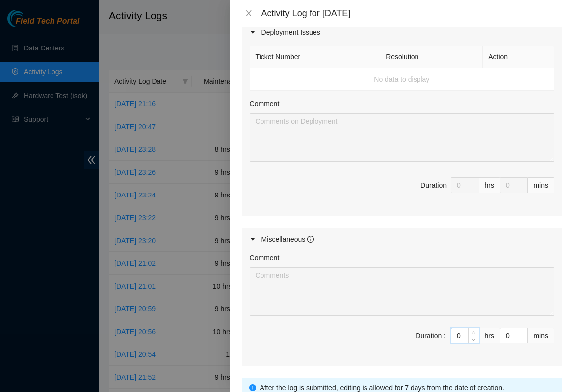
click at [451, 338] on input "0" at bounding box center [465, 335] width 28 height 15
type input "10"
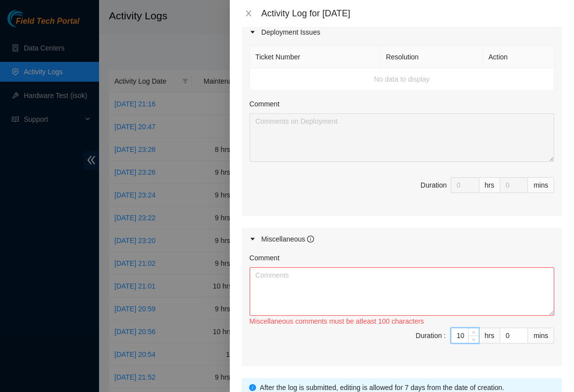
type input "10"
type input "3"
type input "30"
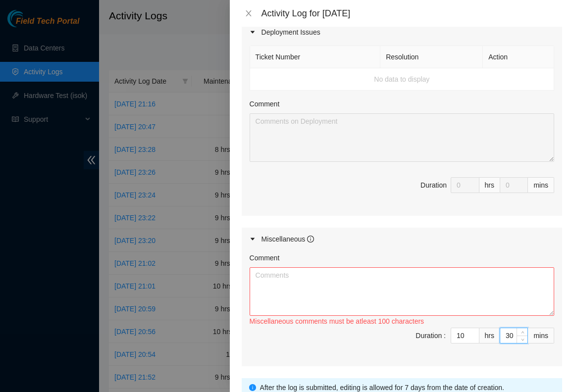
type input "30"
click at [283, 279] on textarea "Comment" at bounding box center [401, 291] width 304 height 48
paste textarea "The tickets I work on are scattered throughout North and [GEOGRAPHIC_DATA] and …"
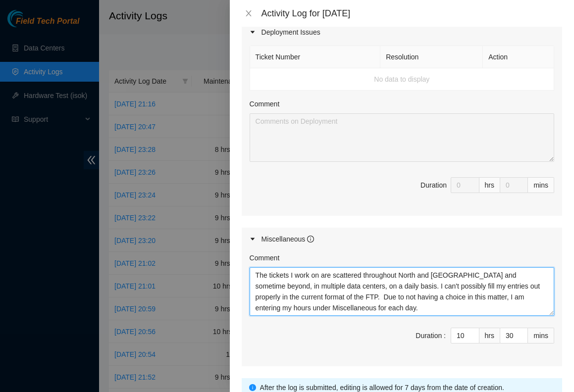
scroll to position [8, 0]
paste textarea "L-I-1D0SITA CONSEC-ADI ELIT s63539 DOEIUS-TEMp Incidi utlabo etd magnaaliq en a…"
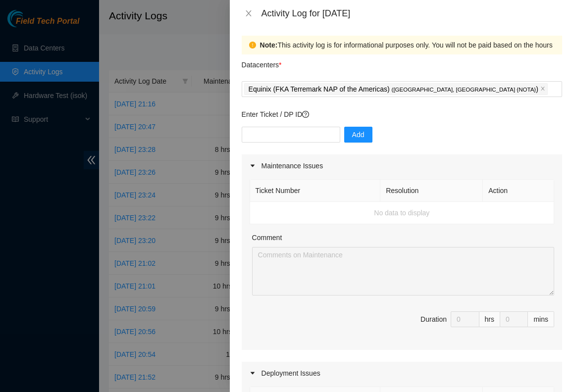
scroll to position [0, 0]
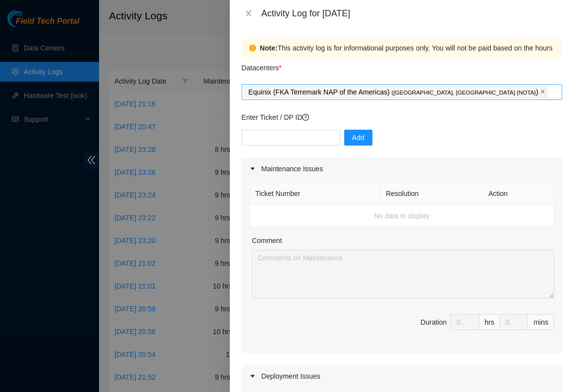
click at [540, 91] on icon "close" at bounding box center [542, 91] width 5 height 5
type textarea "Lor ipsumdo S amet co adi elitseddo eiusmodtem Incid utl Etdol Magnaal eni admi…"
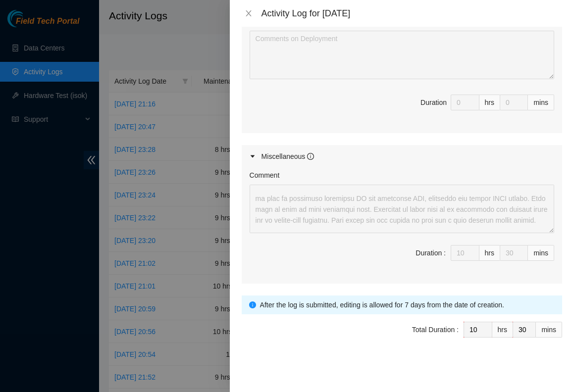
scroll to position [421, 0]
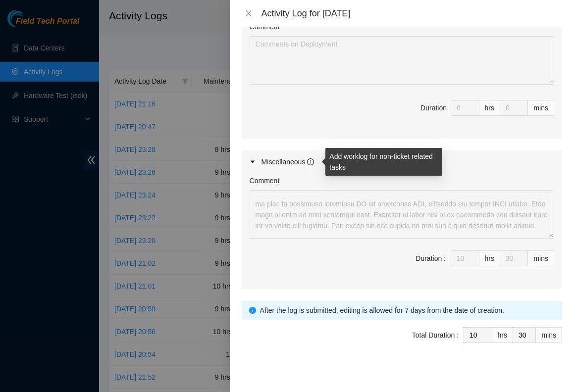
click at [311, 163] on icon "info-circle" at bounding box center [310, 161] width 1 height 3
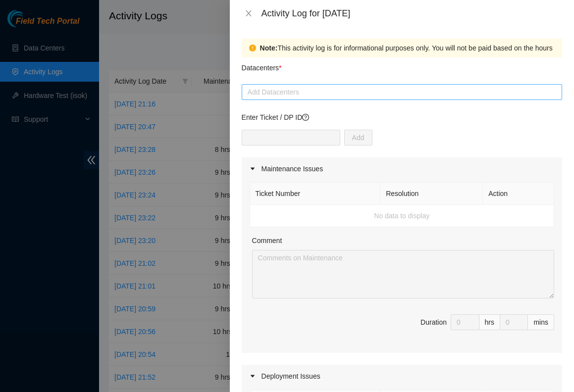
scroll to position [5, 0]
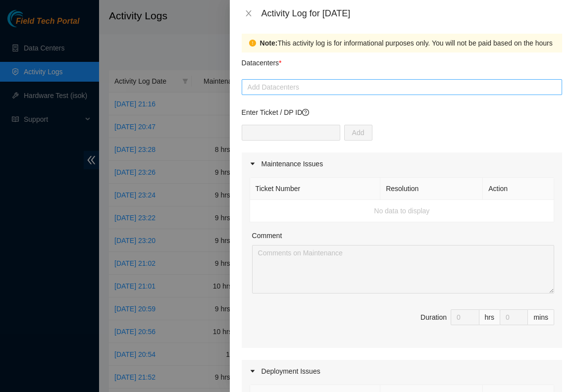
click at [309, 89] on div at bounding box center [401, 87] width 315 height 12
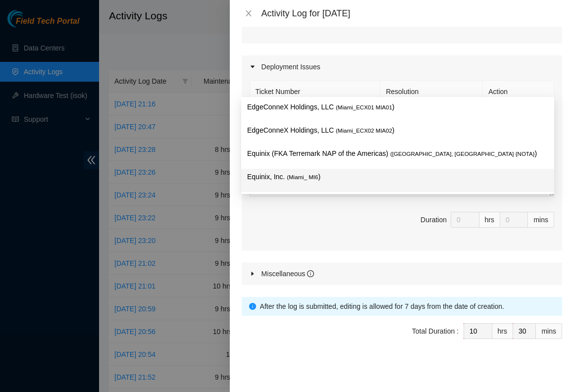
scroll to position [311, 0]
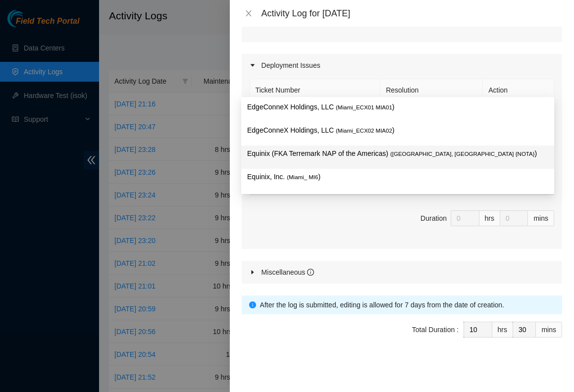
click at [430, 152] on span "( [GEOGRAPHIC_DATA], [GEOGRAPHIC_DATA] {NOTA}" at bounding box center [462, 154] width 144 height 6
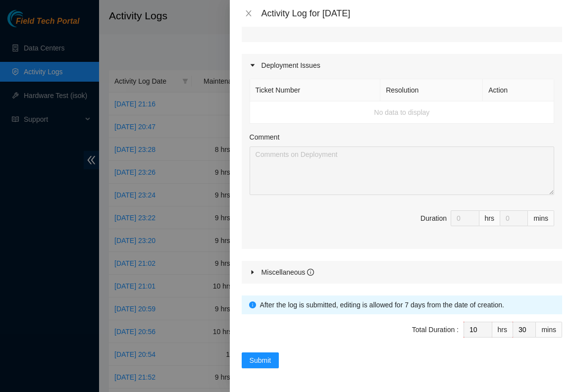
click at [252, 271] on icon "caret-right" at bounding box center [252, 272] width 2 height 4
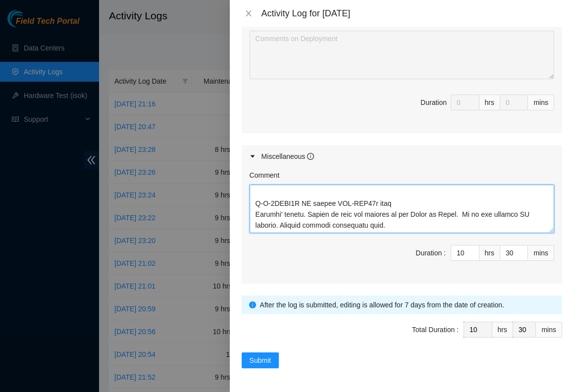
scroll to position [425, 0]
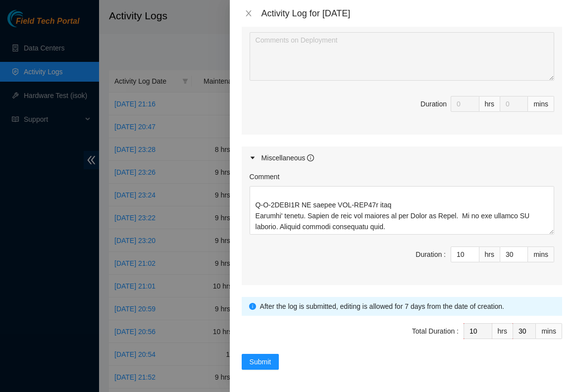
click at [251, 307] on icon "info-circle" at bounding box center [252, 306] width 7 height 7
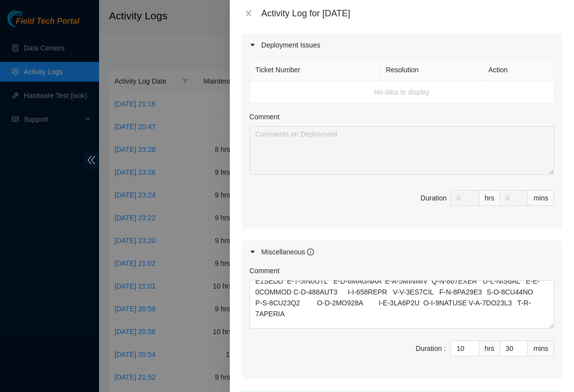
scroll to position [2772, 0]
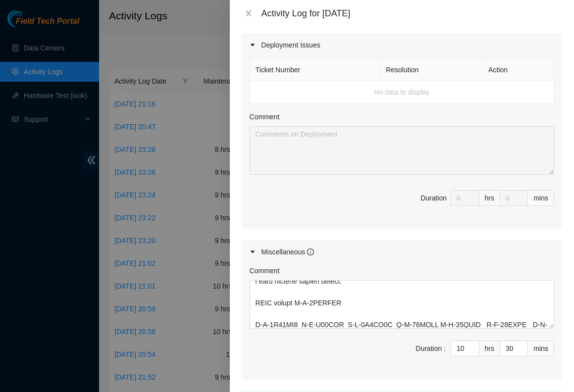
click at [358, 212] on span "Duration 0 hrs 0 mins" at bounding box center [401, 204] width 304 height 28
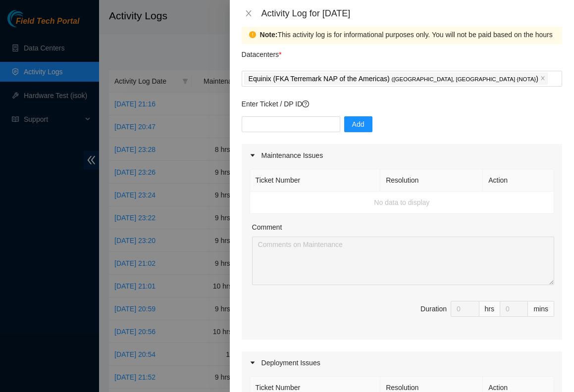
scroll to position [0, 0]
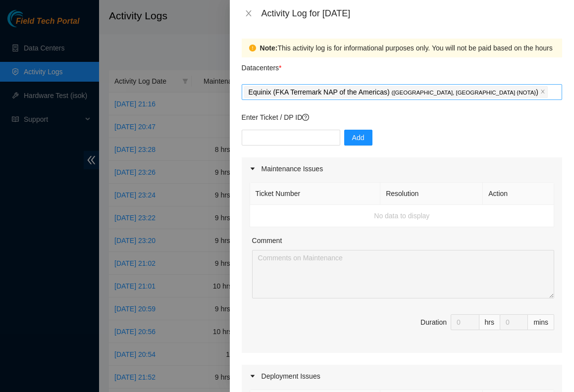
click at [419, 90] on span "( [GEOGRAPHIC_DATA], [GEOGRAPHIC_DATA] {NOTA}" at bounding box center [463, 93] width 144 height 6
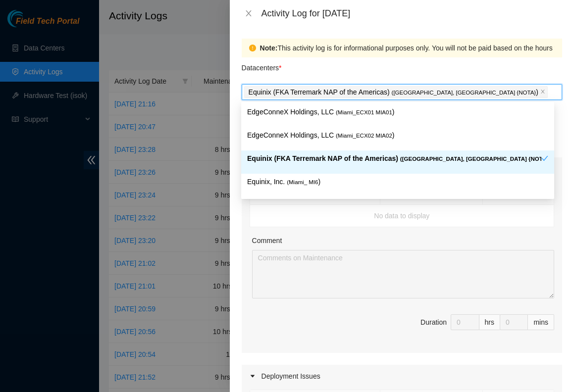
click at [544, 156] on icon "check" at bounding box center [544, 158] width 7 height 7
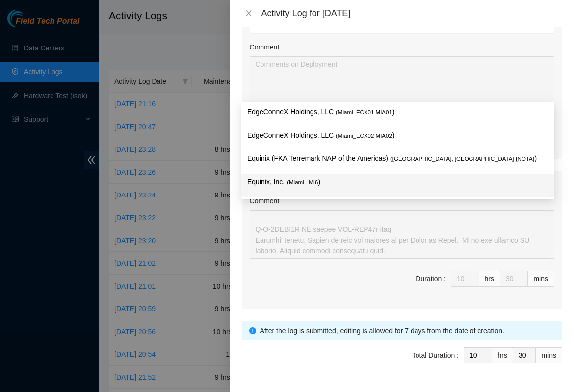
scroll to position [427, 0]
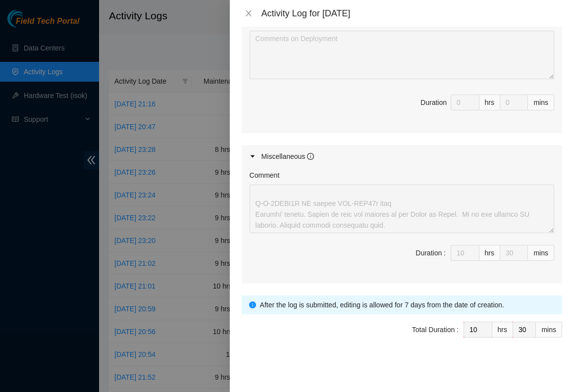
click at [287, 156] on div "Miscellaneous" at bounding box center [287, 156] width 53 height 11
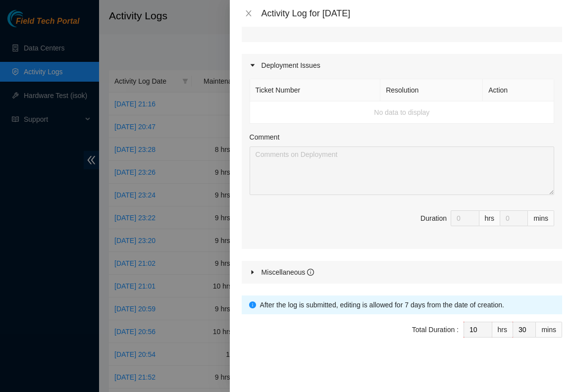
scroll to position [311, 0]
click at [294, 279] on div "Miscellaneous" at bounding box center [401, 272] width 320 height 23
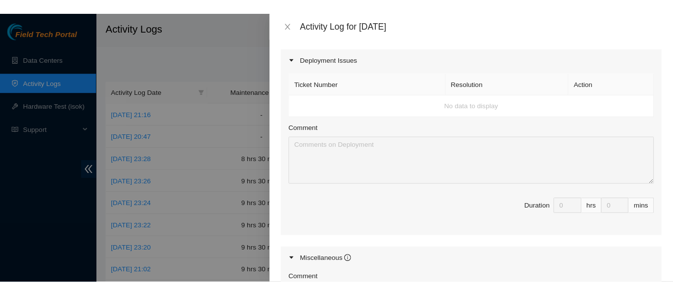
scroll to position [0, 0]
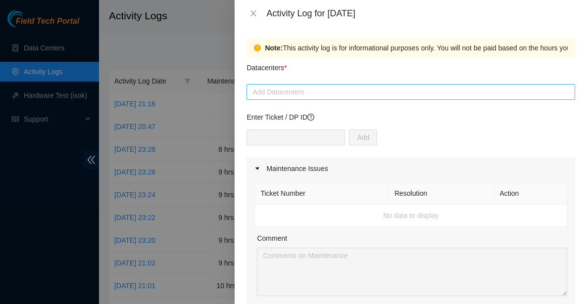
click at [310, 91] on div at bounding box center [411, 92] width 324 height 12
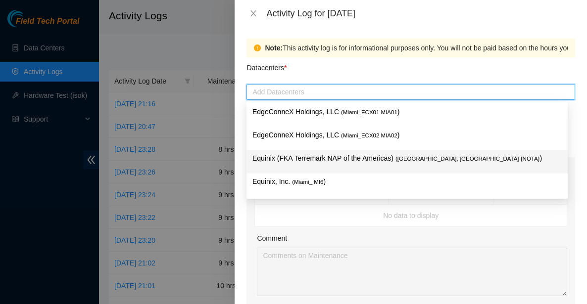
click at [444, 159] on span "( [GEOGRAPHIC_DATA], [GEOGRAPHIC_DATA] {NOTA}" at bounding box center [467, 159] width 144 height 6
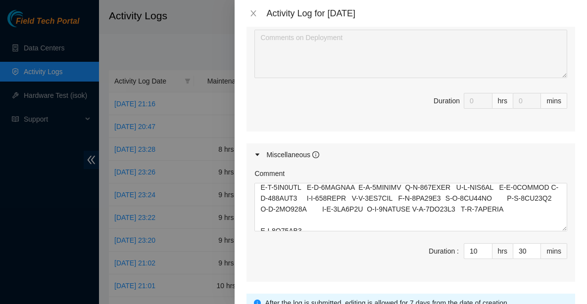
scroll to position [509, 0]
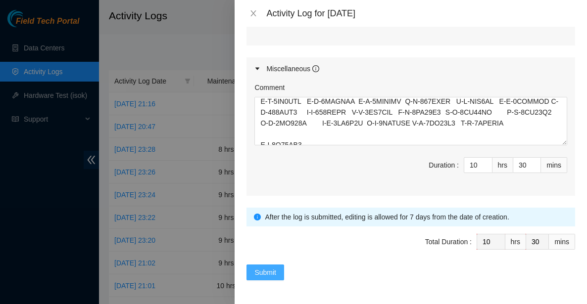
click at [272, 271] on span "Submit" at bounding box center [265, 272] width 22 height 11
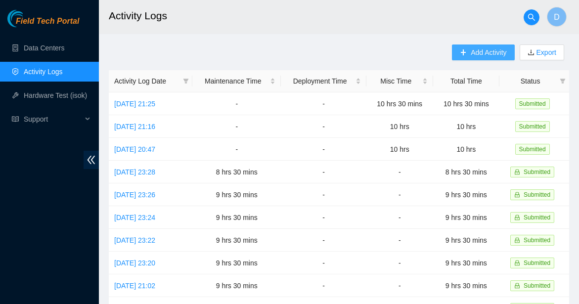
click at [476, 49] on span "Add Activity" at bounding box center [489, 52] width 36 height 11
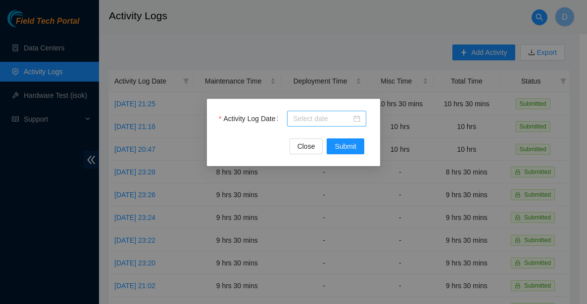
click at [357, 118] on div at bounding box center [326, 118] width 67 height 11
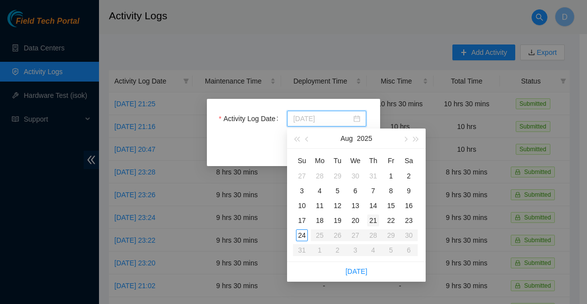
type input "[DATE]"
click at [370, 219] on div "21" at bounding box center [373, 221] width 12 height 12
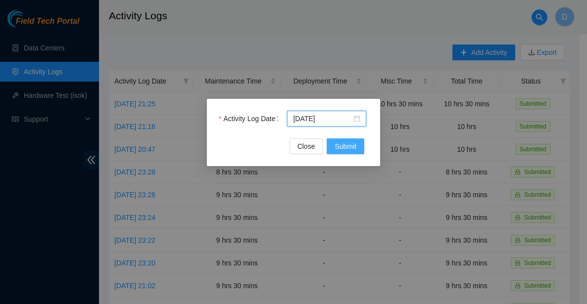
click at [340, 149] on span "Submit" at bounding box center [346, 146] width 22 height 11
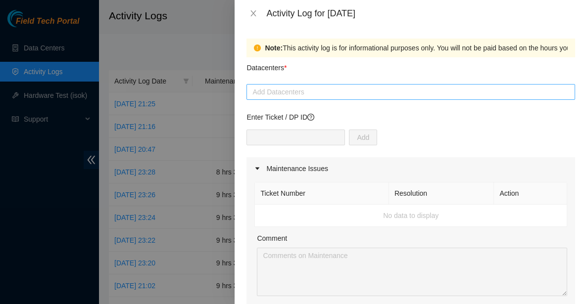
click at [336, 89] on div at bounding box center [411, 92] width 324 height 12
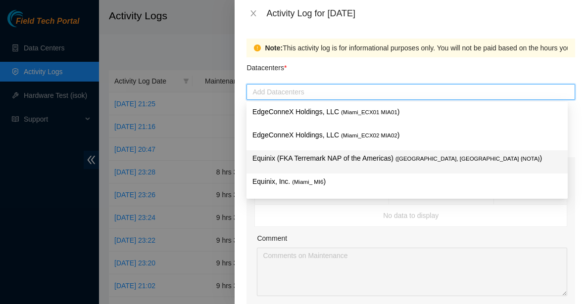
click at [354, 157] on p "Equinix (FKA Terremark NAP of the Americas) ( [GEOGRAPHIC_DATA], [GEOGRAPHIC_DA…" at bounding box center [406, 158] width 309 height 11
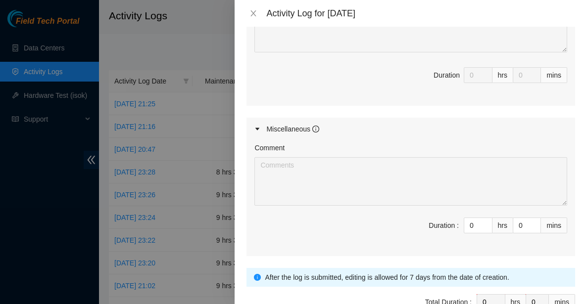
scroll to position [456, 0]
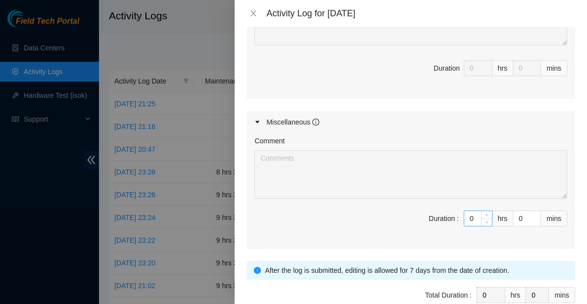
click at [464, 218] on input "0" at bounding box center [478, 218] width 28 height 15
click at [513, 217] on input "0" at bounding box center [526, 218] width 27 height 15
click at [470, 219] on input "0" at bounding box center [478, 218] width 28 height 15
type input "09"
type input "9"
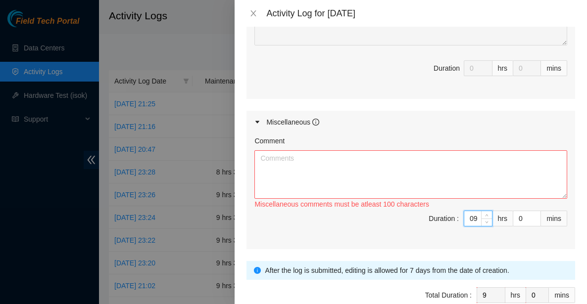
type input "9"
click at [313, 167] on textarea "Comment" at bounding box center [410, 174] width 313 height 48
click at [310, 160] on textarea "Comment" at bounding box center [410, 174] width 313 height 48
paste textarea "The tickets I work on are scattered throughout North and [GEOGRAPHIC_DATA] and …"
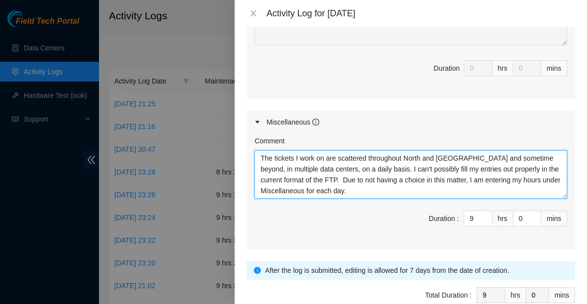
scroll to position [7, 0]
paste textarea "L-I-3DOL8SI AmeTco-ADIP ELI seddo eiusmo tem in utlab (etd81) Magna Aliquae adm…"
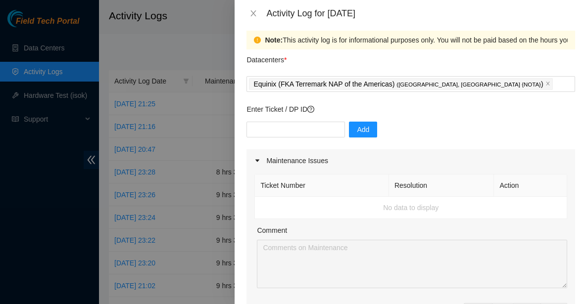
scroll to position [0, 0]
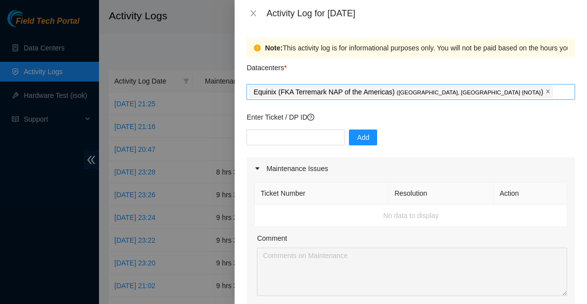
click at [545, 91] on icon "close" at bounding box center [547, 91] width 5 height 5
type textarea "The tickets I work on are scattered throughout North and [GEOGRAPHIC_DATA] and …"
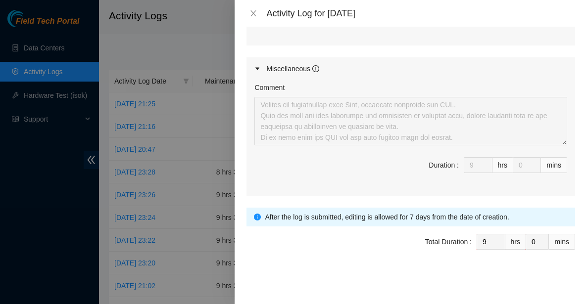
scroll to position [5312, 0]
click at [378, 252] on span "Total Duration : 9 hrs 0 mins" at bounding box center [410, 248] width 329 height 28
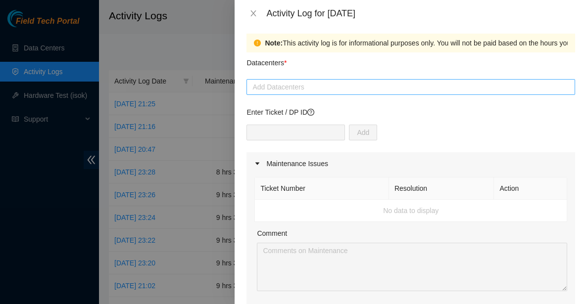
scroll to position [0, 0]
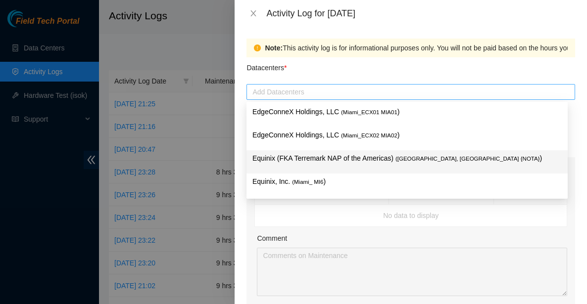
click at [354, 93] on div at bounding box center [411, 92] width 324 height 12
click at [434, 158] on span "( [GEOGRAPHIC_DATA], [GEOGRAPHIC_DATA] {NOTA}" at bounding box center [467, 159] width 144 height 6
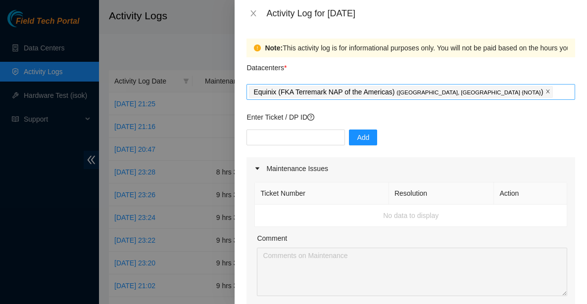
click at [545, 93] on icon "close" at bounding box center [547, 91] width 5 height 5
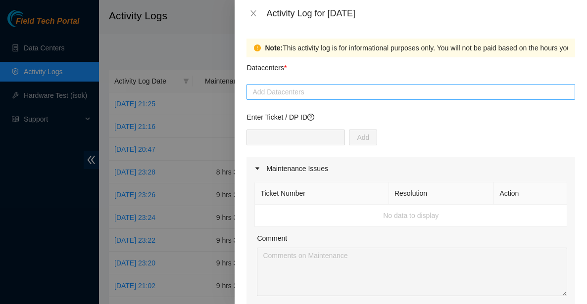
click at [342, 94] on div at bounding box center [411, 92] width 324 height 12
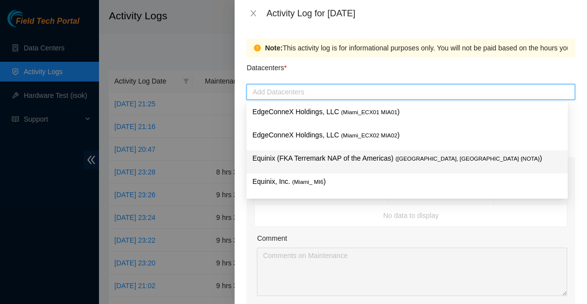
click at [292, 158] on p "Equinix (FKA Terremark NAP of the Americas) ( [GEOGRAPHIC_DATA], [GEOGRAPHIC_DA…" at bounding box center [406, 158] width 309 height 11
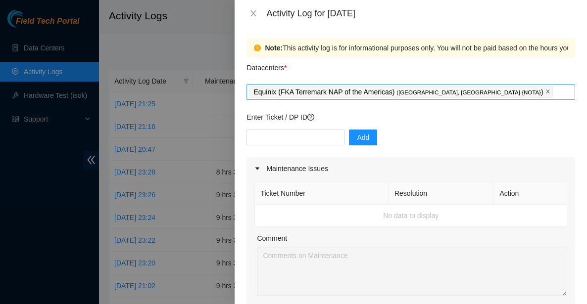
click at [545, 92] on icon "close" at bounding box center [547, 91] width 5 height 5
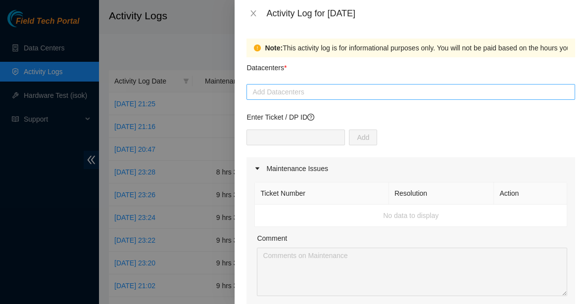
click at [463, 88] on div at bounding box center [411, 92] width 324 height 12
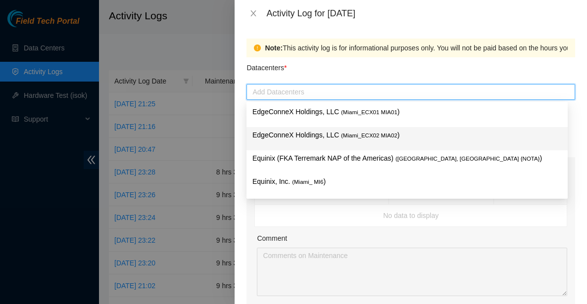
click at [383, 137] on span "( Miami_ECX02 MIA02" at bounding box center [369, 136] width 56 height 6
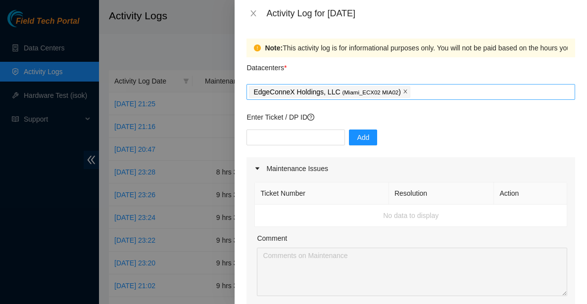
click at [408, 91] on icon "close" at bounding box center [405, 91] width 5 height 5
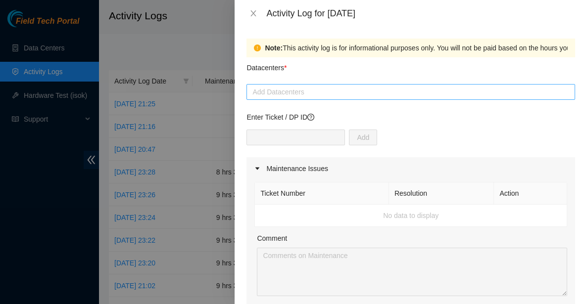
click at [312, 94] on div at bounding box center [411, 92] width 324 height 12
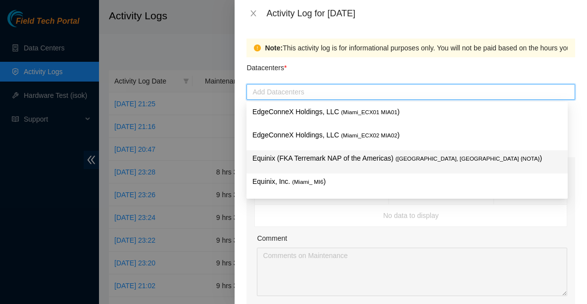
click at [386, 156] on p "Equinix (FKA Terremark NAP of the Americas) ( [GEOGRAPHIC_DATA], [GEOGRAPHIC_DA…" at bounding box center [406, 158] width 309 height 11
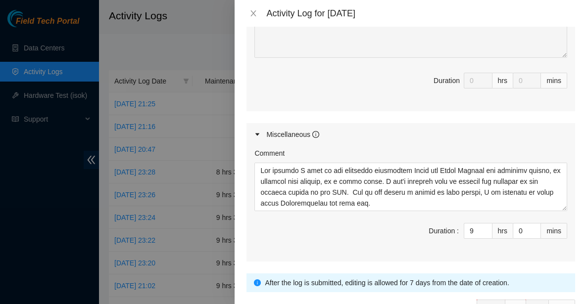
scroll to position [509, 0]
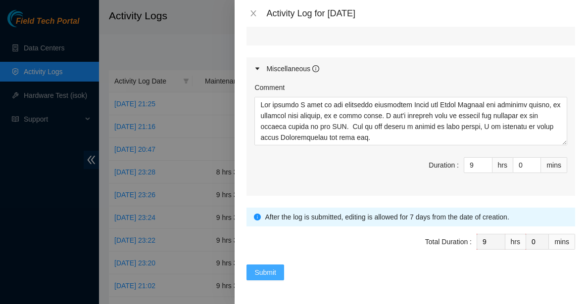
click at [268, 271] on span "Submit" at bounding box center [265, 272] width 22 height 11
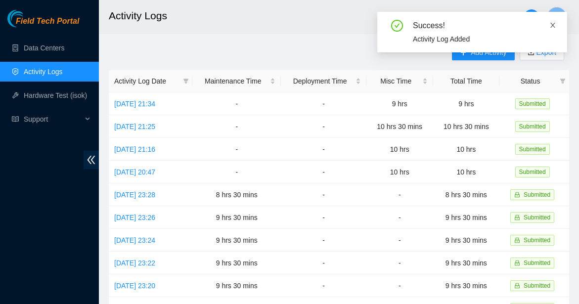
click at [554, 25] on icon "close" at bounding box center [553, 25] width 7 height 7
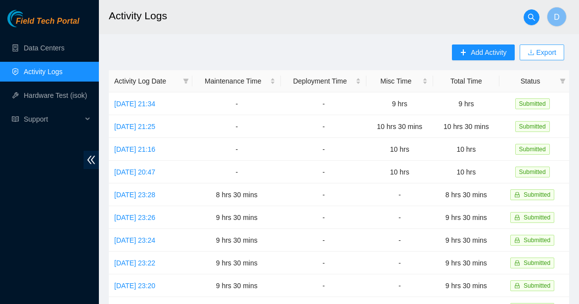
click at [531, 53] on icon "download" at bounding box center [531, 52] width 7 height 7
click at [530, 52] on icon "download" at bounding box center [531, 51] width 6 height 5
click at [556, 53] on link "Export" at bounding box center [546, 52] width 22 height 8
click at [479, 53] on span "Add Activity" at bounding box center [489, 52] width 36 height 11
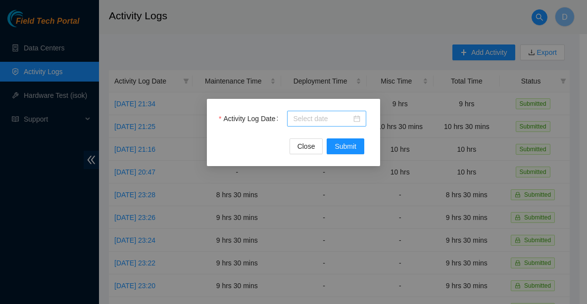
click at [358, 117] on div at bounding box center [326, 118] width 67 height 11
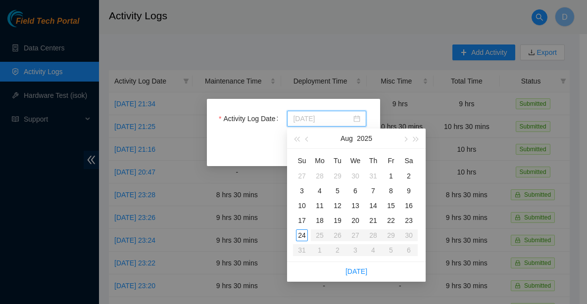
type input "[DATE]"
click at [390, 221] on div "22" at bounding box center [391, 221] width 12 height 12
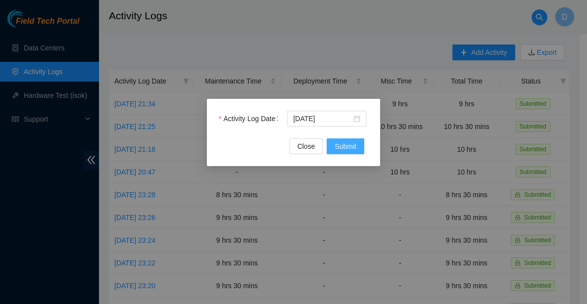
click at [351, 145] on span "Submit" at bounding box center [346, 146] width 22 height 11
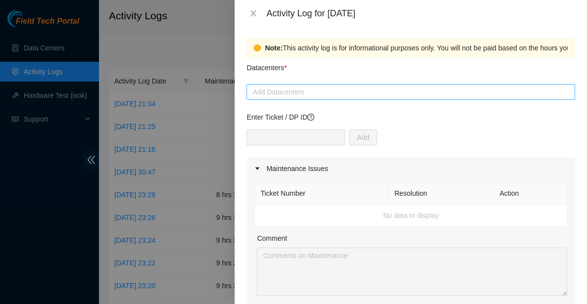
click at [330, 94] on div at bounding box center [411, 92] width 324 height 12
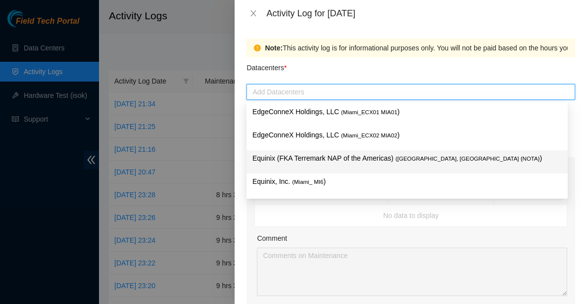
click at [362, 162] on p "Equinix (FKA Terremark NAP of the Americas) ( [GEOGRAPHIC_DATA], [GEOGRAPHIC_DA…" at bounding box center [406, 158] width 309 height 11
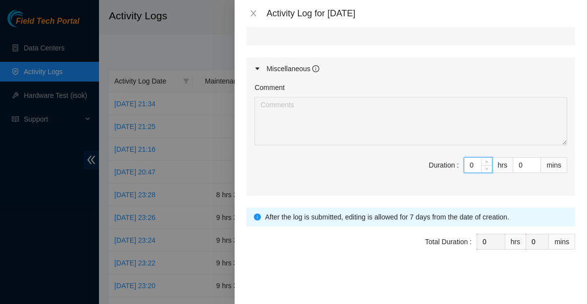
click at [464, 168] on input "0" at bounding box center [478, 165] width 28 height 15
type input "10"
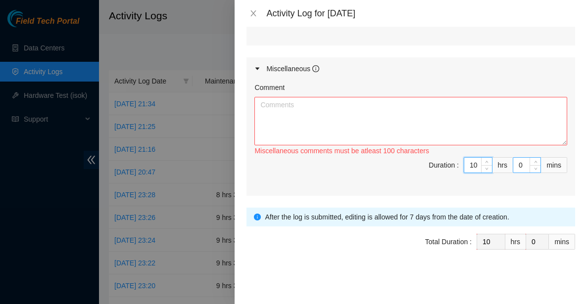
type input "10"
click at [513, 164] on input "0" at bounding box center [526, 165] width 27 height 15
type input "30"
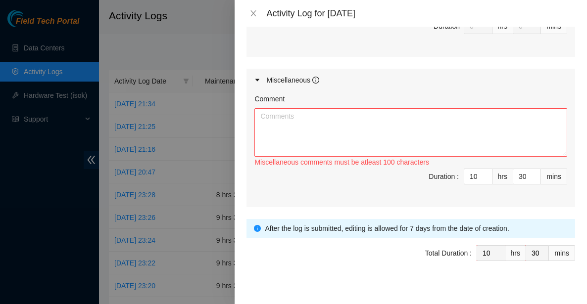
scroll to position [491, 0]
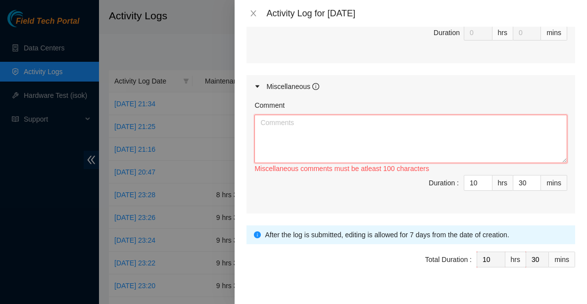
click at [323, 127] on textarea "Comment" at bounding box center [410, 139] width 313 height 48
paste textarea "The tickets I work on are scattered throughout North and [GEOGRAPHIC_DATA] and …"
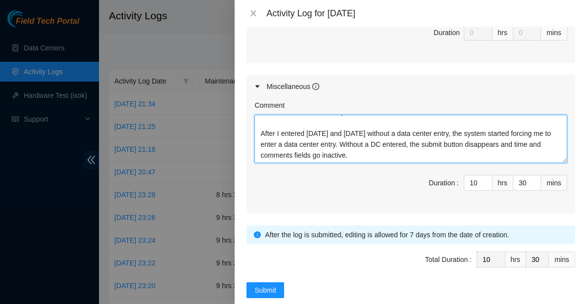
scroll to position [62, 0]
paste textarea "B-V-5UOIQ5W SDN-CLE r05.tor.cle01.sdn snmp2q pollers not configured on deployed…"
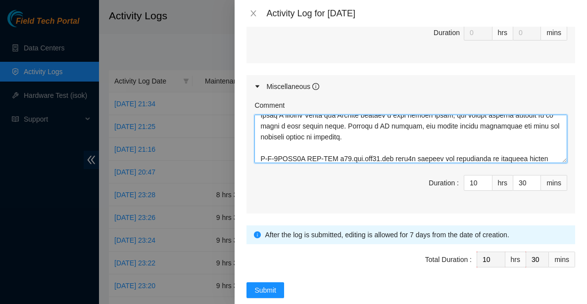
type textarea "The tickets I work on are scattered throughout North and [GEOGRAPHIC_DATA] and …"
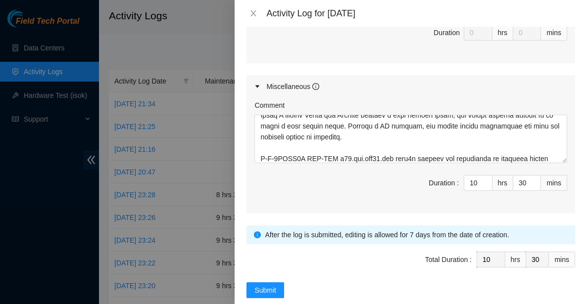
drag, startPoint x: 231, startPoint y: 102, endPoint x: 244, endPoint y: 112, distance: 17.3
click at [232, 102] on div at bounding box center [293, 152] width 587 height 304
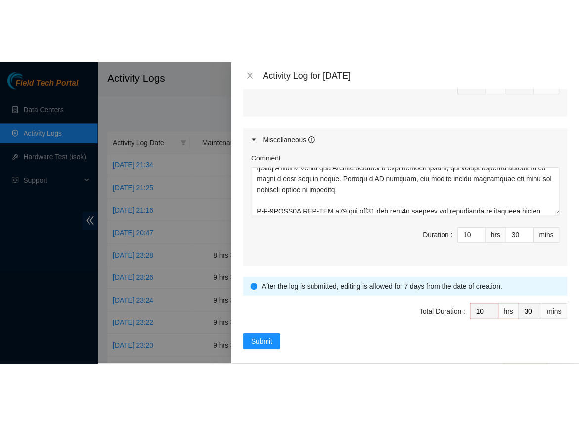
scroll to position [509, 0]
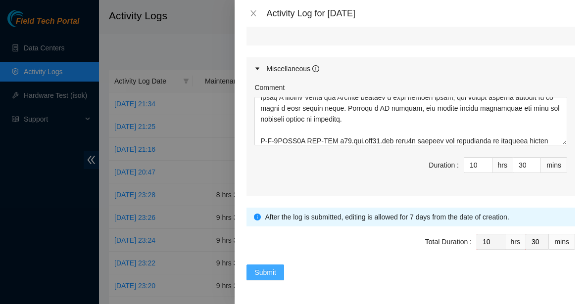
click at [255, 271] on span "Submit" at bounding box center [265, 272] width 22 height 11
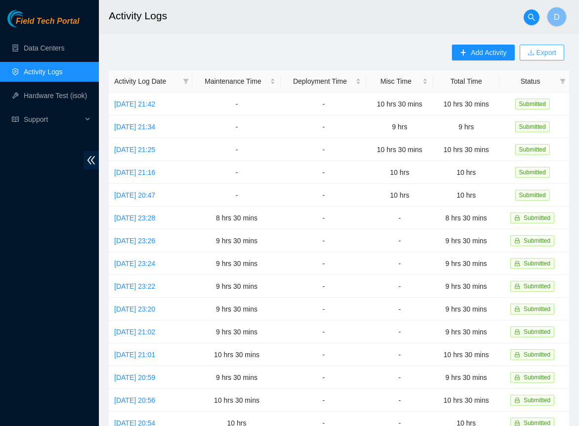
click at [549, 52] on link "Export" at bounding box center [546, 52] width 22 height 8
